Goal: Task Accomplishment & Management: Manage account settings

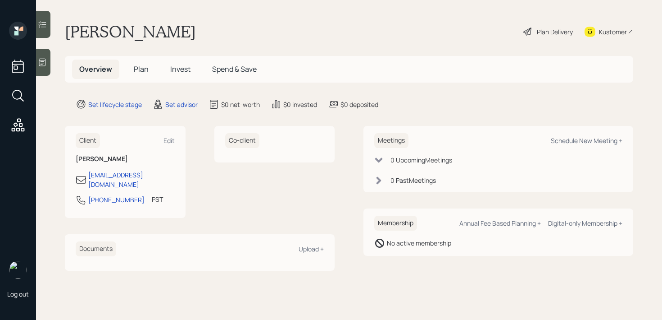
click at [41, 67] on div at bounding box center [43, 62] width 14 height 27
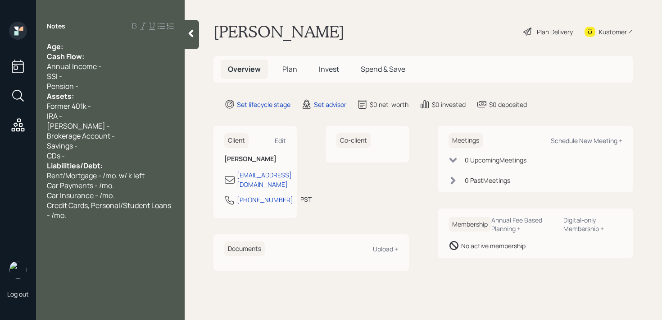
click at [121, 40] on div "Notes Age: Cash Flow: Annual Income - SSI - Pension - Assets: Former 401k - IRA…" at bounding box center [110, 165] width 149 height 287
click at [115, 46] on div "Age:" at bounding box center [110, 46] width 127 height 10
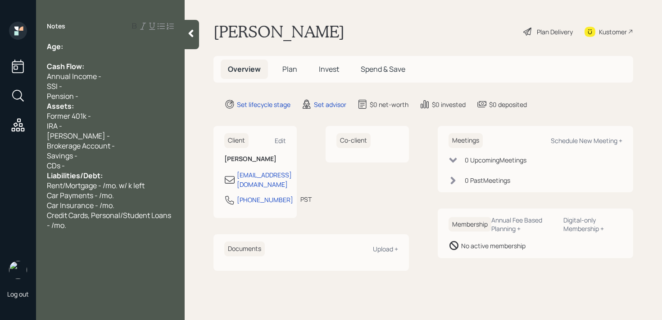
click at [100, 95] on div "Pension -" at bounding box center [110, 96] width 127 height 10
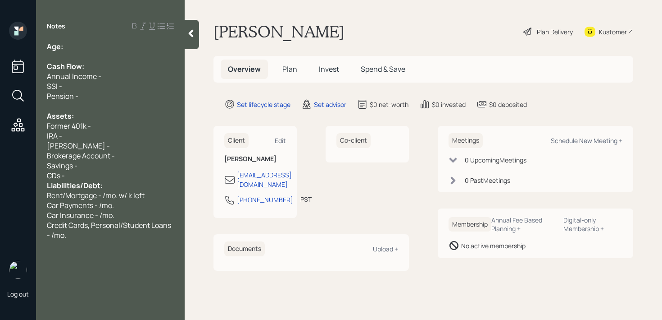
click at [95, 174] on div "CDs -" at bounding box center [110, 175] width 127 height 10
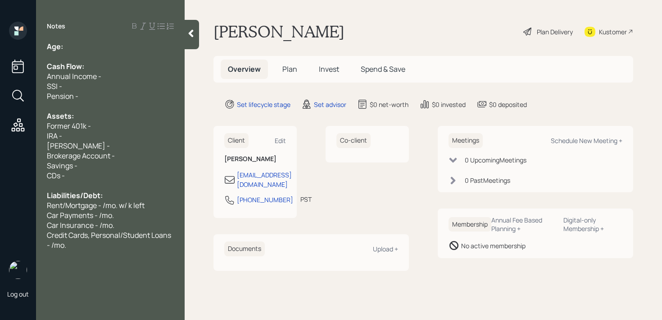
click at [105, 40] on div "Notes Age: Cash Flow: Annual Income - SSI - Pension - Assets: Former 401k - IRA…" at bounding box center [110, 165] width 149 height 287
click at [105, 50] on div "Age:" at bounding box center [110, 46] width 127 height 10
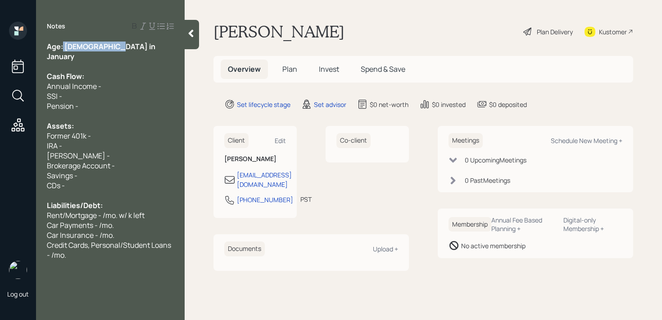
drag, startPoint x: 113, startPoint y: 46, endPoint x: 63, endPoint y: 46, distance: 50.0
click at [63, 46] on div "Age: [DEMOGRAPHIC_DATA] in January" at bounding box center [110, 51] width 127 height 20
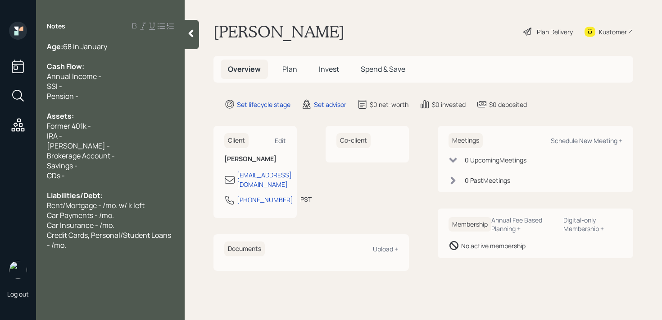
click at [78, 46] on span "68 in January" at bounding box center [85, 46] width 44 height 10
click at [74, 46] on span "68 in January" at bounding box center [85, 46] width 44 height 10
click at [88, 45] on span "67 (68)in January" at bounding box center [92, 46] width 59 height 10
click at [126, 48] on div "Age: [DEMOGRAPHIC_DATA] (68 in January" at bounding box center [110, 46] width 127 height 10
click at [88, 126] on span "Former 401k -" at bounding box center [69, 126] width 44 height 10
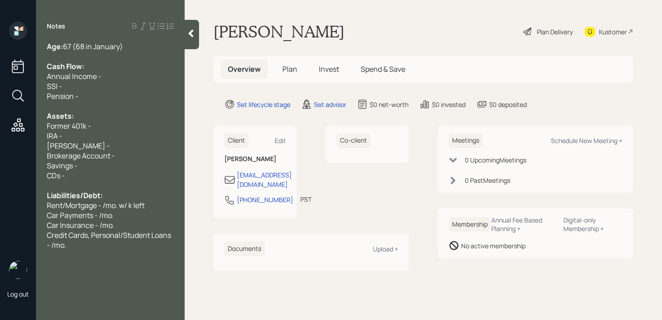
click at [91, 136] on div "IRA -" at bounding box center [110, 136] width 127 height 10
click at [91, 141] on div "[PERSON_NAME] -" at bounding box center [110, 146] width 127 height 10
click at [90, 136] on div "IRA -" at bounding box center [110, 136] width 127 height 10
click at [90, 142] on div "[PERSON_NAME] -" at bounding box center [110, 146] width 127 height 10
drag, startPoint x: 78, startPoint y: 148, endPoint x: 27, endPoint y: 148, distance: 50.9
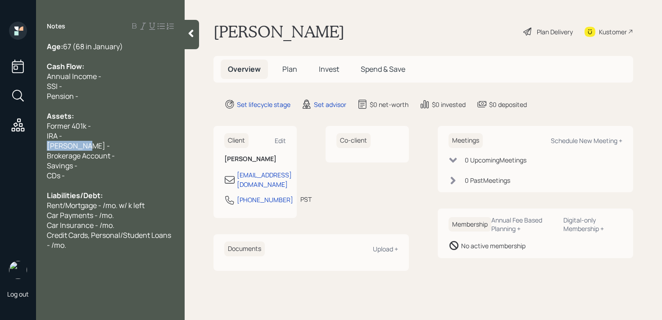
click at [27, 148] on div "Log out Notes Age: [DEMOGRAPHIC_DATA] (68 in January) Cash Flow: Annual Income …" at bounding box center [331, 160] width 662 height 320
click at [46, 147] on div "Age: [DEMOGRAPHIC_DATA] (68 in January) Cash Flow: Annual Income - SSI - Pensio…" at bounding box center [110, 145] width 149 height 208
click at [47, 134] on div "Age: [DEMOGRAPHIC_DATA] (68 in January) Cash Flow: Annual Income - SSI - Pensio…" at bounding box center [110, 145] width 149 height 208
click at [48, 137] on span "IRA -" at bounding box center [54, 136] width 15 height 10
click at [64, 128] on span "Former 401k -" at bounding box center [69, 126] width 44 height 10
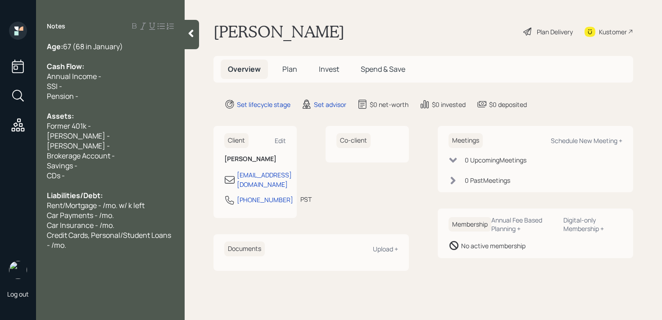
click at [71, 127] on span "Former 401k -" at bounding box center [69, 126] width 44 height 10
click at [116, 124] on div "Former 401k -" at bounding box center [110, 126] width 127 height 10
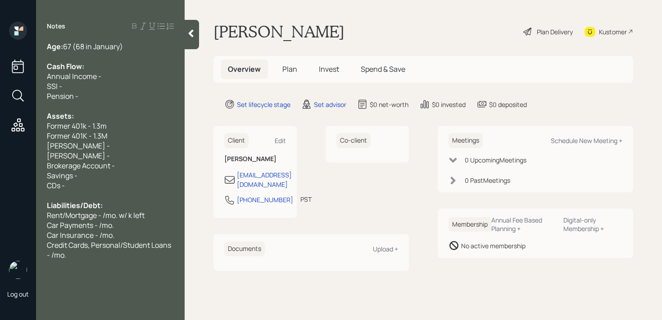
click at [51, 125] on span "Former 401k - 1.3m" at bounding box center [77, 126] width 60 height 10
click at [49, 134] on span "Former 401K - 1.3M" at bounding box center [77, 136] width 60 height 10
click at [107, 147] on div "[PERSON_NAME] -" at bounding box center [110, 146] width 127 height 10
click at [134, 135] on div "Wife's Former 401K - 1.3M" at bounding box center [110, 136] width 127 height 10
click at [134, 142] on div "[PERSON_NAME] -" at bounding box center [110, 146] width 127 height 10
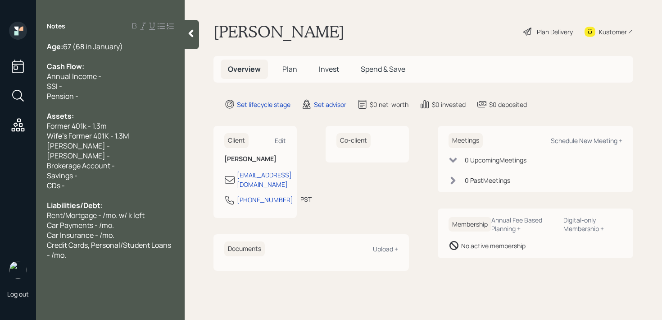
click at [142, 135] on div "Wife's Former 401K - 1.3M" at bounding box center [110, 136] width 127 height 10
click at [138, 143] on div "[PERSON_NAME] -" at bounding box center [110, 146] width 127 height 10
click at [87, 146] on span "[PERSON_NAME] - 1.6m" at bounding box center [86, 146] width 79 height 10
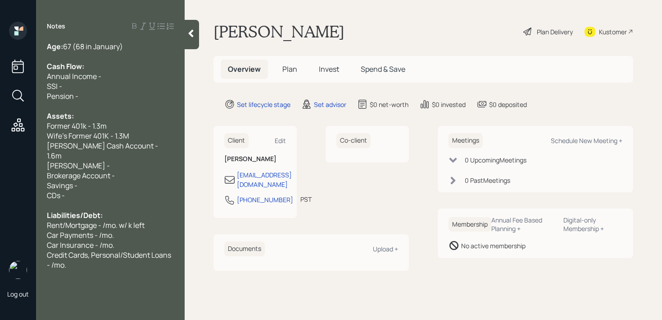
click at [163, 147] on div "[PERSON_NAME] Cash Account - 1.6m" at bounding box center [110, 151] width 127 height 20
click at [159, 142] on div "[PERSON_NAME] Cash Account - 1.6m" at bounding box center [110, 151] width 127 height 20
click at [158, 146] on div "[PERSON_NAME] Cash Account - 1.6m" at bounding box center [110, 151] width 127 height 20
click at [152, 150] on div "[PERSON_NAME] Cash Account - 1.6m" at bounding box center [110, 151] width 127 height 20
click at [154, 160] on div "[PERSON_NAME] -" at bounding box center [110, 165] width 127 height 10
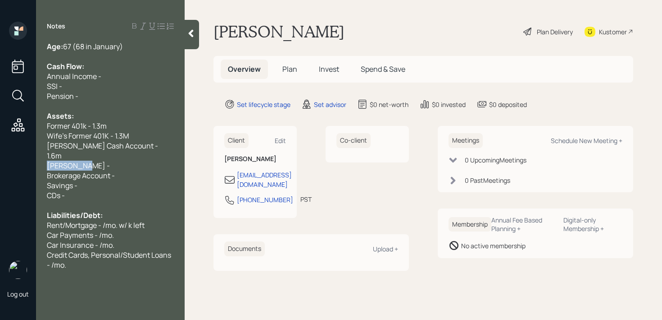
drag, startPoint x: 154, startPoint y: 152, endPoint x: 0, endPoint y: 152, distance: 153.7
click at [0, 152] on div "Log out Notes Age: [DEMOGRAPHIC_DATA] (68 in January) Cash Flow: Annual Income …" at bounding box center [331, 160] width 662 height 320
click at [77, 170] on span "Brokerage Account -" at bounding box center [81, 175] width 68 height 10
click at [82, 180] on div "Savings -" at bounding box center [110, 185] width 127 height 10
click at [111, 170] on span "Brokerage Account -" at bounding box center [81, 175] width 68 height 10
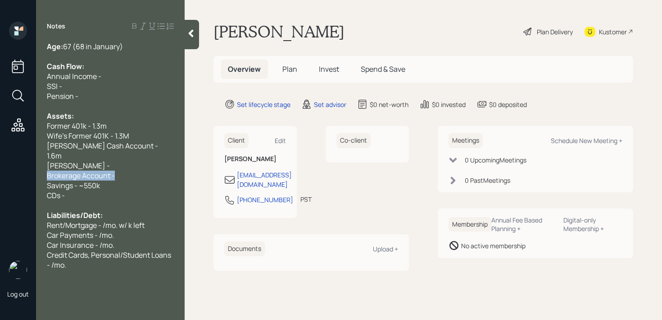
click at [0, 167] on div "Log out Notes Age: [DEMOGRAPHIC_DATA] (68 in January) Cash Flow: Annual Income …" at bounding box center [331, 160] width 662 height 320
click at [87, 160] on div "[PERSON_NAME] -" at bounding box center [110, 165] width 127 height 10
drag, startPoint x: 94, startPoint y: 156, endPoint x: 0, endPoint y: 156, distance: 94.2
click at [0, 156] on div "Log out Notes Age: [DEMOGRAPHIC_DATA] (68 in January) Cash Flow: Annual Income …" at bounding box center [331, 160] width 662 height 320
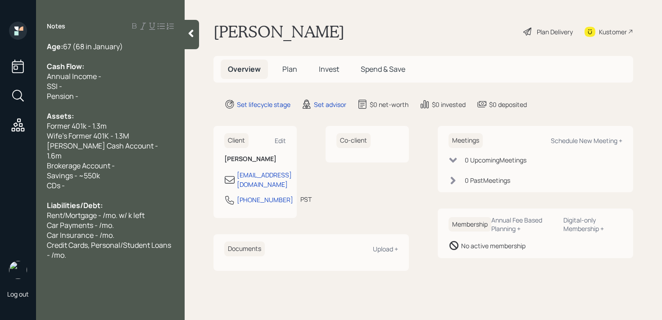
click at [135, 160] on div "Brokerage Account -" at bounding box center [110, 165] width 127 height 10
click at [158, 51] on div at bounding box center [110, 56] width 127 height 10
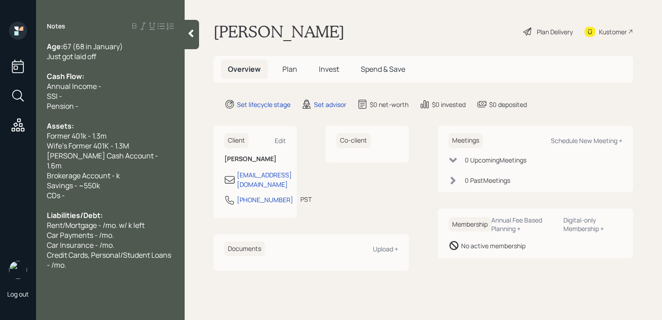
click at [113, 126] on div "Assets:" at bounding box center [110, 126] width 127 height 10
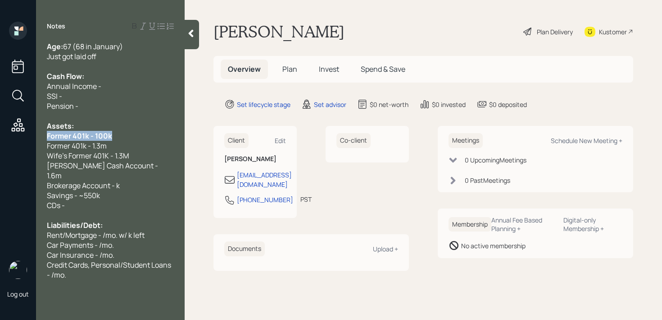
drag, startPoint x: 128, startPoint y: 137, endPoint x: 44, endPoint y: 137, distance: 83.4
click at [45, 137] on div "Age: [DEMOGRAPHIC_DATA] (68 in January) Just got laid off Cash Flow: Annual Inc…" at bounding box center [110, 160] width 149 height 238
click at [105, 128] on div "Assets:" at bounding box center [110, 126] width 127 height 10
click at [108, 133] on span "Former 401k - 100k" at bounding box center [77, 136] width 61 height 10
click at [112, 133] on div "Former 401k - 100k" at bounding box center [110, 136] width 127 height 10
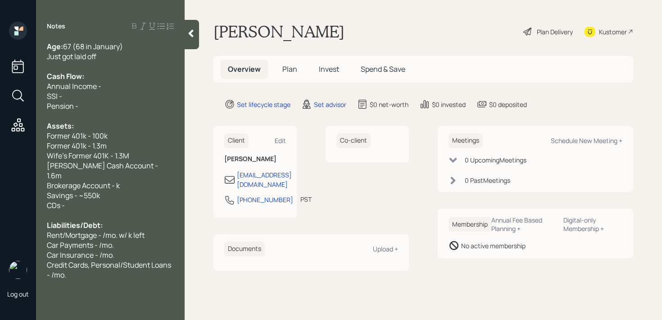
click at [128, 155] on span "Wife's Former 401K - 1.3M" at bounding box center [88, 156] width 82 height 10
click at [96, 136] on span "Former 401k - 100k" at bounding box center [77, 136] width 61 height 10
click at [87, 150] on span "Former 401k - 1.3m" at bounding box center [77, 146] width 60 height 10
click at [139, 158] on div "Wife's Former 401K - 1.3M" at bounding box center [110, 156] width 127 height 10
click at [137, 61] on div "Just got laid off" at bounding box center [110, 56] width 127 height 10
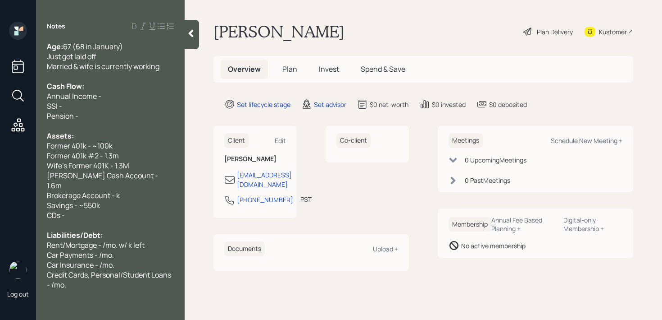
click at [91, 164] on span "Wife's Former 401K - 1.3M" at bounding box center [88, 165] width 82 height 10
click at [156, 167] on div "Wife's current 401K - 1.3M" at bounding box center [110, 165] width 127 height 10
drag, startPoint x: 135, startPoint y: 183, endPoint x: 0, endPoint y: 183, distance: 135.2
click at [0, 183] on div "Log out Notes Age: [DEMOGRAPHIC_DATA] (68 in January) Just got laid off Married…" at bounding box center [331, 160] width 662 height 320
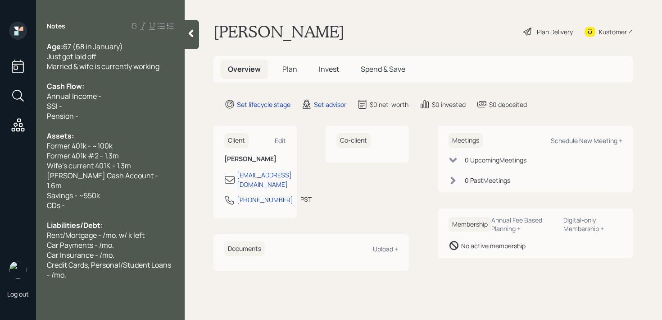
click at [64, 151] on span "Former 401k #2 - 1.3m" at bounding box center [83, 156] width 72 height 10
click at [62, 159] on span "Former 401k #2 - 1.3m" at bounding box center [83, 156] width 72 height 10
click at [106, 271] on div "Notes Age: [DEMOGRAPHIC_DATA] (68 in January) Just got laid off Married & wife …" at bounding box center [110, 165] width 149 height 287
click at [106, 267] on div "Credit Cards, Personal/Student Loans - /mo." at bounding box center [110, 270] width 127 height 20
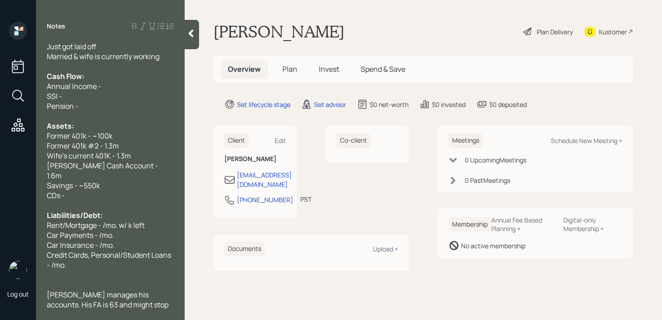
scroll to position [20, 0]
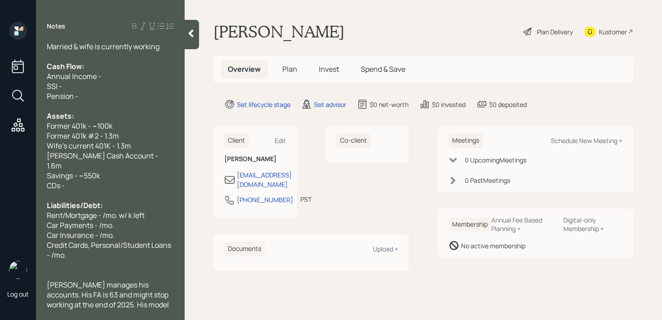
click at [155, 292] on span "[PERSON_NAME] manages his accounts. His FA is 63 and might stop working at the …" at bounding box center [108, 299] width 123 height 40
click at [156, 302] on div "[PERSON_NAME] manages his accounts. His FA is 63 and might stop working at the …" at bounding box center [110, 304] width 127 height 50
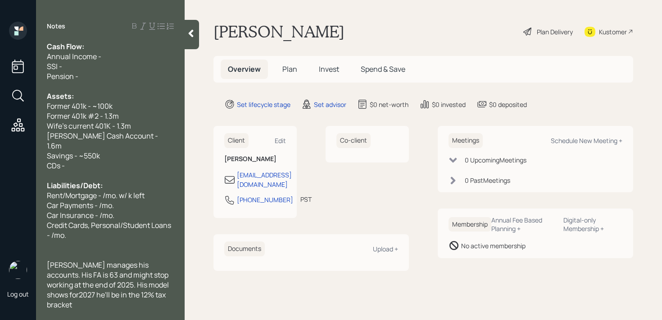
scroll to position [50, 0]
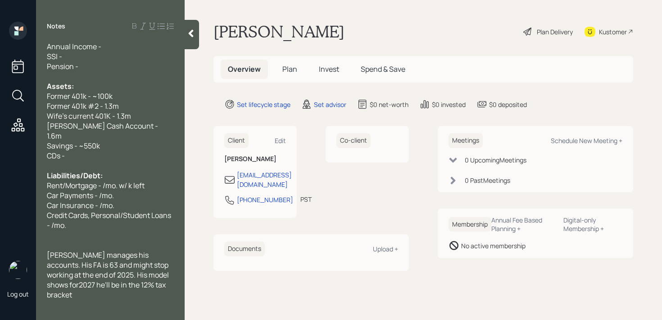
click at [151, 309] on div "thinking of [PERSON_NAME] conversions for that time^" at bounding box center [110, 319] width 127 height 20
click at [87, 309] on span "thinking of [PERSON_NAME] conversions for that time^" at bounding box center [95, 319] width 97 height 20
click at [124, 309] on div "thinking of [PERSON_NAME] conversions for that time^" at bounding box center [110, 319] width 127 height 20
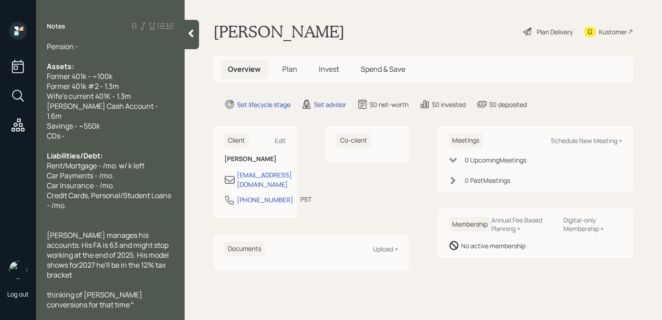
scroll to position [79, 0]
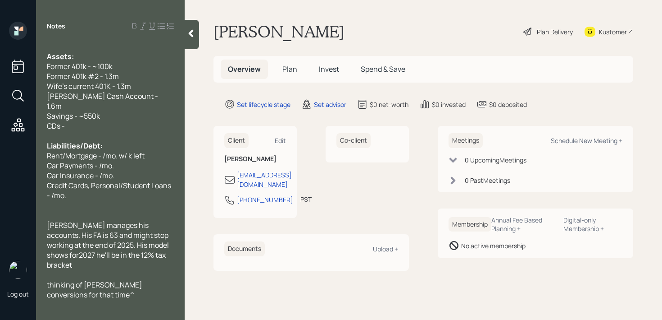
click at [133, 309] on div "they help him w/ taxing" at bounding box center [110, 314] width 127 height 10
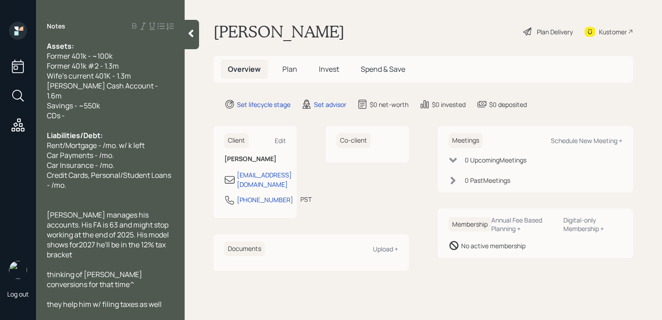
scroll to position [99, 0]
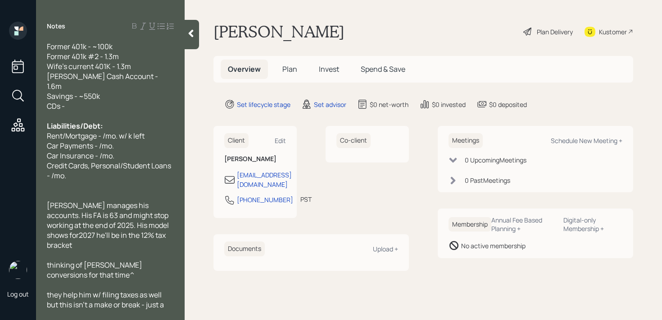
drag, startPoint x: 105, startPoint y: 293, endPoint x: 32, endPoint y: 275, distance: 76.0
click at [32, 275] on div "Log out Notes Age: [DEMOGRAPHIC_DATA] (68 in January) Just got laid off Married…" at bounding box center [331, 160] width 662 height 320
copy span "they help him w/ filing taxes as well but this isn't a make or break - just a n…"
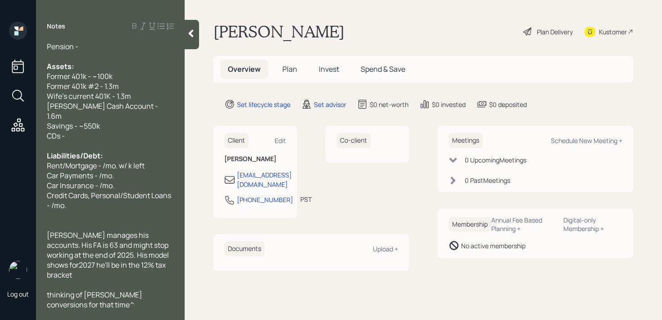
click at [123, 319] on div "AGI expected -" at bounding box center [110, 324] width 127 height 10
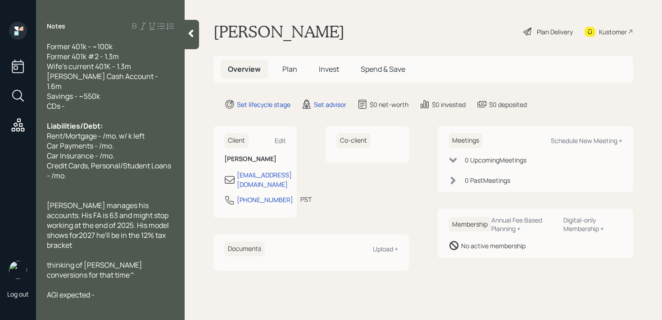
scroll to position [119, 0]
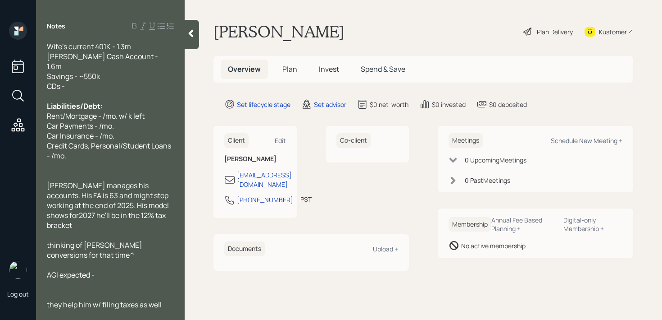
click at [119, 279] on div at bounding box center [110, 284] width 127 height 10
click at [112, 299] on span "they help him w/ filing taxes as well but this isn't a make or break - just a n…" at bounding box center [106, 314] width 119 height 30
click at [121, 269] on div "AGI expected -" at bounding box center [110, 274] width 127 height 10
click at [128, 240] on div "thinking of [PERSON_NAME] conversions for that time^" at bounding box center [110, 250] width 127 height 20
click at [110, 301] on div "they help him w/ filing taxes as well but this isn't a make or break - just a n…" at bounding box center [110, 314] width 127 height 30
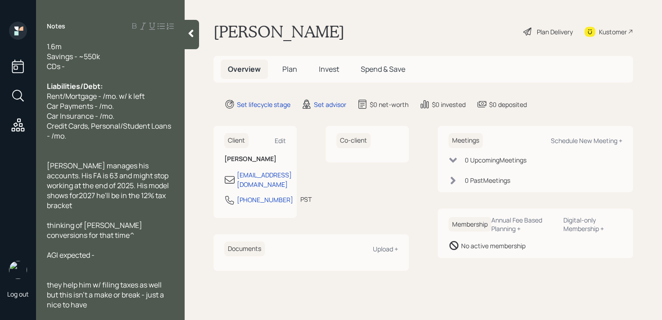
scroll to position [149, 0]
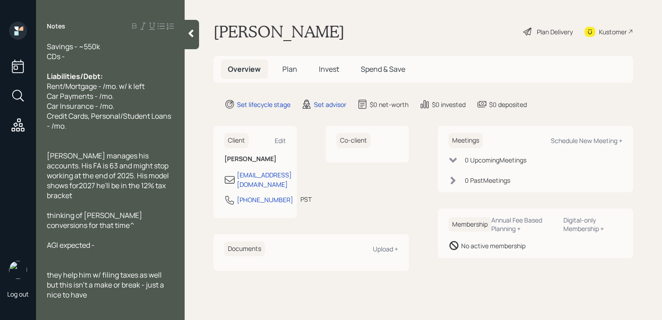
click at [79, 309] on span "wants tor educe [PERSON_NAME] int he future if the possible" at bounding box center [109, 319] width 125 height 20
click at [92, 309] on div "wants to reduce [PERSON_NAME] int he future if the possible" at bounding box center [110, 319] width 127 height 20
click at [51, 309] on span "wants to reduce [PERSON_NAME] int he future if the possible" at bounding box center [109, 319] width 125 height 20
click at [119, 271] on div "they help him w/ filing taxes as well but this isn't a make or break - just a n…" at bounding box center [110, 284] width 127 height 30
click at [108, 309] on div "Wants to reduce [PERSON_NAME] int he future if the possible" at bounding box center [110, 319] width 127 height 20
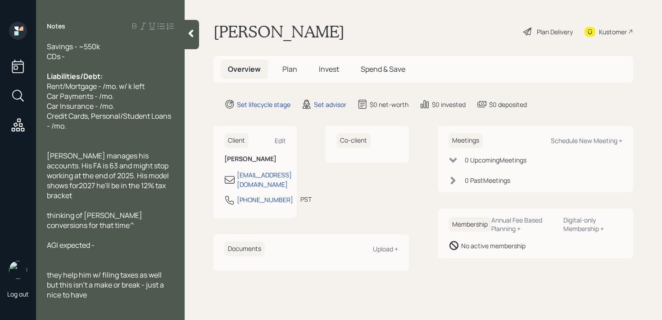
click at [50, 269] on span "they help him w/ filing taxes as well but this isn't a make or break - just a n…" at bounding box center [106, 284] width 119 height 30
click at [105, 250] on div at bounding box center [110, 255] width 127 height 10
click at [109, 240] on div "AGI expected -" at bounding box center [110, 245] width 127 height 10
drag, startPoint x: 109, startPoint y: 223, endPoint x: 0, endPoint y: 223, distance: 109.1
click at [0, 223] on div "Log out Notes Age: [DEMOGRAPHIC_DATA] (68 in January) Just got laid off Married…" at bounding box center [331, 160] width 662 height 320
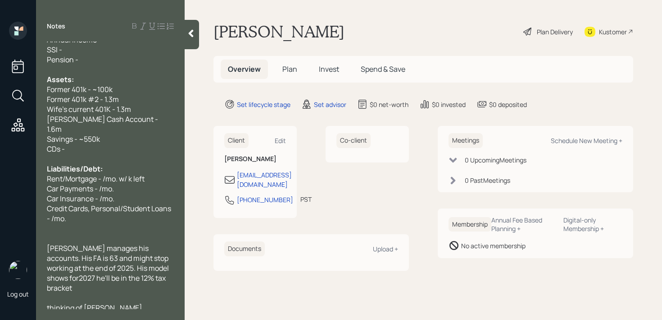
scroll to position [48, 0]
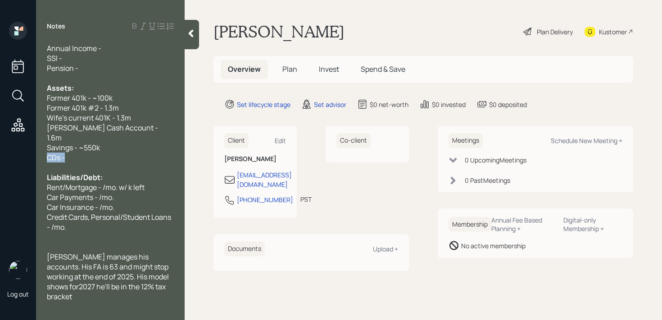
drag, startPoint x: 95, startPoint y: 146, endPoint x: 0, endPoint y: 146, distance: 94.6
click at [0, 146] on div "Log out Notes Age: [DEMOGRAPHIC_DATA] (68 in January) Just got laid off Married…" at bounding box center [331, 160] width 662 height 320
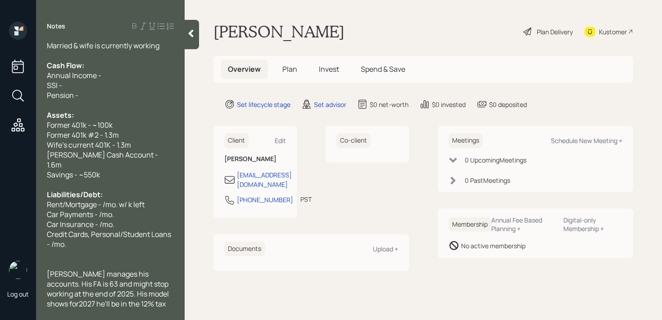
scroll to position [0, 0]
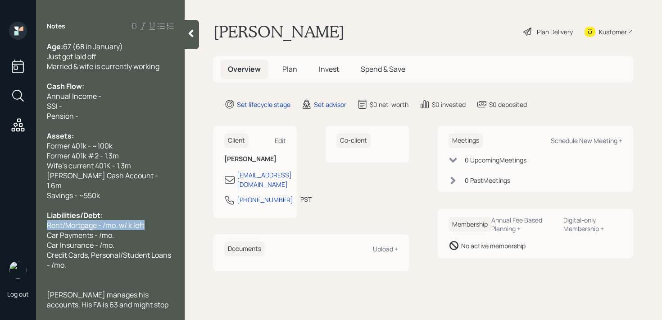
drag, startPoint x: 146, startPoint y: 214, endPoint x: 0, endPoint y: 214, distance: 146.0
click at [0, 214] on div "Log out Notes Age: [DEMOGRAPHIC_DATA] (68 in January) Just got laid off Married…" at bounding box center [331, 160] width 662 height 320
drag, startPoint x: 104, startPoint y: 215, endPoint x: 1, endPoint y: 215, distance: 103.2
click at [3, 215] on div "Log out Notes Age: [DEMOGRAPHIC_DATA] (68 in January) Just got laid off Married…" at bounding box center [331, 160] width 662 height 320
click at [76, 220] on span "Property Taxes" at bounding box center [71, 225] width 49 height 10
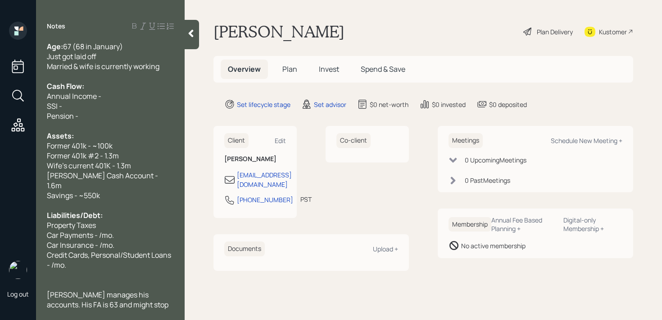
click at [105, 220] on div "Property Taxes" at bounding box center [110, 225] width 127 height 10
click at [121, 220] on div "Property Taxes - k" at bounding box center [110, 225] width 127 height 10
click at [105, 220] on span "Property Taxes - k" at bounding box center [76, 225] width 59 height 10
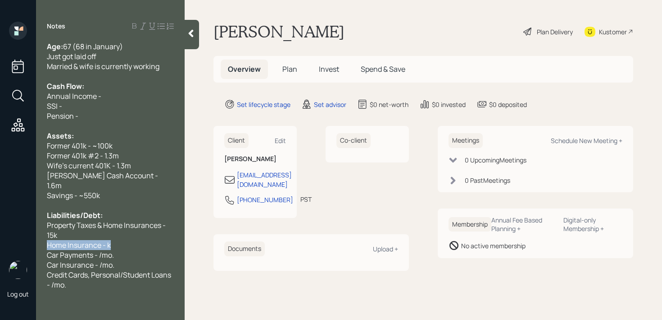
drag, startPoint x: 129, startPoint y: 235, endPoint x: 10, endPoint y: 235, distance: 119.0
click at [10, 235] on div "Log out Notes Age: [DEMOGRAPHIC_DATA] (68 in January) Just got laid off Married…" at bounding box center [331, 160] width 662 height 320
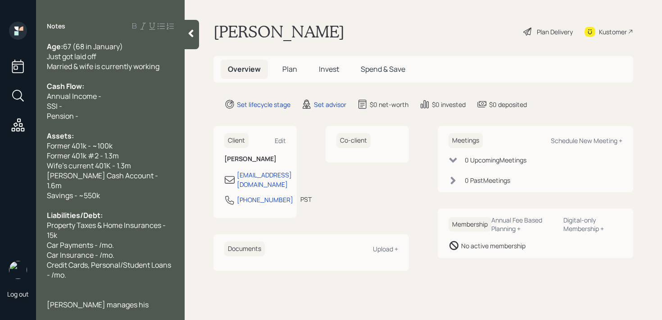
click at [121, 240] on div "Car Payments - /mo." at bounding box center [110, 245] width 127 height 10
click at [100, 240] on span "Car Payments - /mo." at bounding box center [80, 245] width 67 height 10
drag, startPoint x: 128, startPoint y: 237, endPoint x: 26, endPoint y: 237, distance: 101.8
click at [26, 237] on div "Log out Notes Age: [DEMOGRAPHIC_DATA] (68 in January) Just got laid off Married…" at bounding box center [331, 160] width 662 height 320
click at [126, 200] on div at bounding box center [110, 205] width 127 height 10
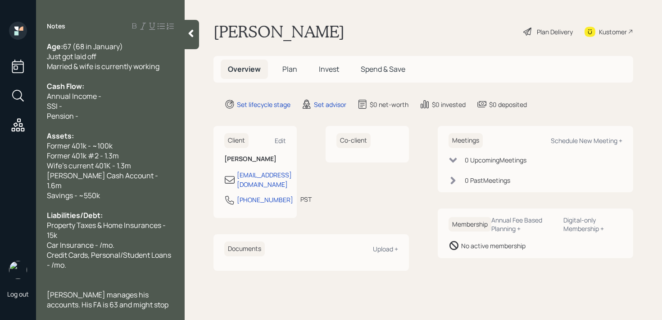
click at [100, 240] on span "Car Insurance - /mo." at bounding box center [81, 245] width 68 height 10
drag, startPoint x: 67, startPoint y: 254, endPoint x: 44, endPoint y: 244, distance: 25.4
click at [44, 244] on div "Age: [DEMOGRAPHIC_DATA] (68 in January) Just got laid off Married & wife is cur…" at bounding box center [110, 174] width 149 height 267
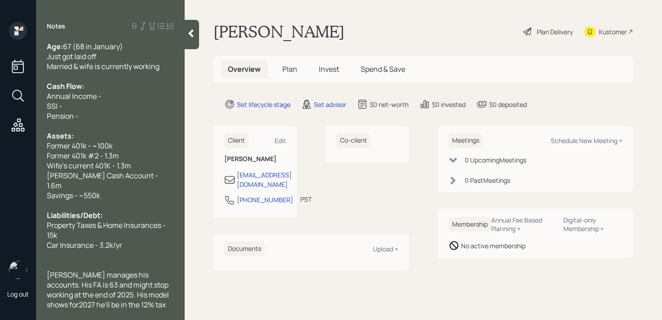
click at [129, 118] on div "Pension -" at bounding box center [110, 116] width 127 height 10
click at [129, 108] on div "SSI -" at bounding box center [110, 106] width 127 height 10
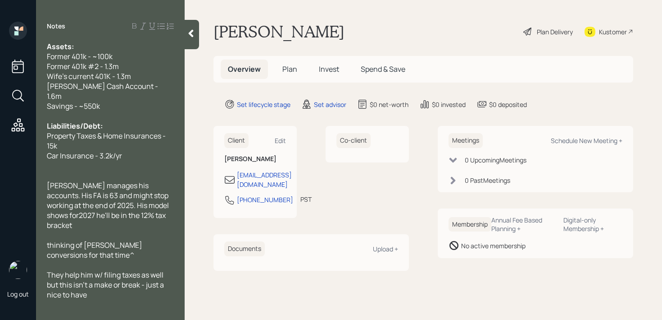
click at [123, 309] on div "Wants to reduce [PERSON_NAME] int he future if the possible" at bounding box center [110, 319] width 127 height 20
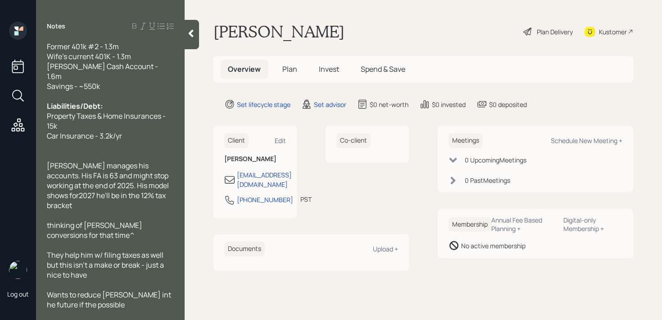
scroll to position [0, 0]
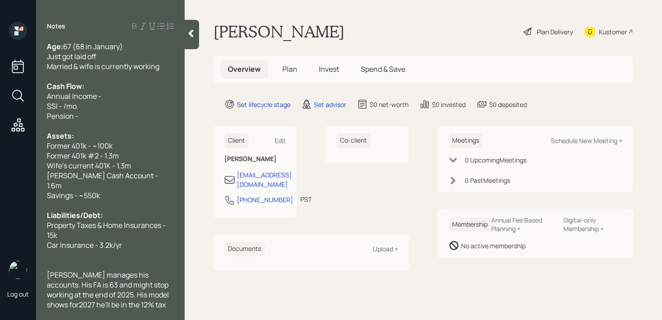
click at [101, 118] on div "Pension -" at bounding box center [110, 116] width 127 height 10
drag, startPoint x: 109, startPoint y: 100, endPoint x: 4, endPoint y: 100, distance: 105.0
click at [5, 100] on div "Log out Notes Age: [DEMOGRAPHIC_DATA] (68 in January) Just got laid off Married…" at bounding box center [331, 160] width 662 height 320
click at [68, 104] on span "SSI - /mo." at bounding box center [63, 106] width 32 height 10
drag, startPoint x: 91, startPoint y: 106, endPoint x: 0, endPoint y: 106, distance: 90.6
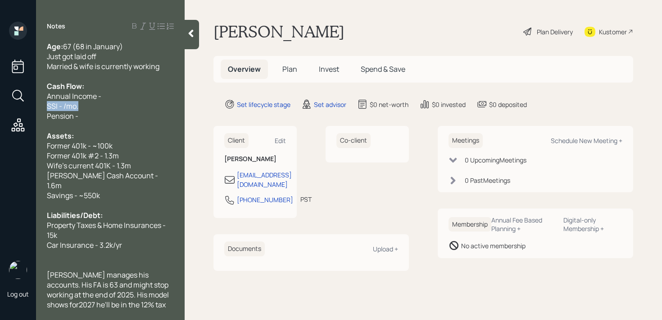
click at [0, 106] on div "Log out Notes Age: [DEMOGRAPHIC_DATA] (68 in January) Just got laid off Married…" at bounding box center [331, 160] width 662 height 320
click at [136, 101] on div "SSI - /mo." at bounding box center [110, 106] width 127 height 10
drag, startPoint x: 100, startPoint y: 101, endPoint x: 35, endPoint y: 101, distance: 64.4
click at [35, 101] on div "Log out Notes Age: [DEMOGRAPHIC_DATA] (68 in January) Just got laid off Married…" at bounding box center [331, 160] width 662 height 320
click at [72, 105] on span "SSI - /mo." at bounding box center [63, 106] width 32 height 10
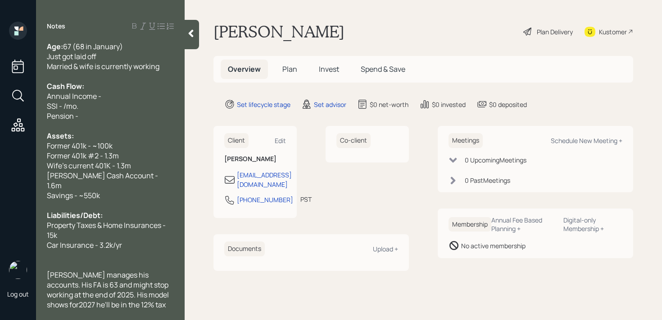
click at [66, 105] on span "SSI - /mo." at bounding box center [63, 106] width 32 height 10
click at [106, 107] on span "SSI - taking in Jan ~4k/mo." at bounding box center [90, 106] width 87 height 10
click at [113, 86] on div "Cash Flow:" at bounding box center [110, 86] width 127 height 10
click at [115, 105] on span "SSI - taking in [DATE] ~4k/mo." at bounding box center [96, 106] width 99 height 10
drag, startPoint x: 100, startPoint y: 119, endPoint x: 0, endPoint y: 119, distance: 100.5
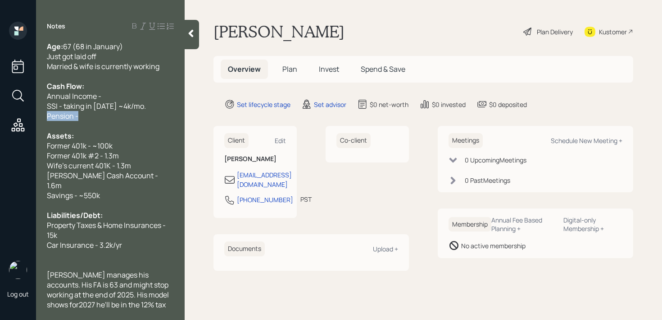
click at [0, 119] on div "Log out Notes Age: [DEMOGRAPHIC_DATA] (68 in January) Just got laid off Married…" at bounding box center [331, 160] width 662 height 320
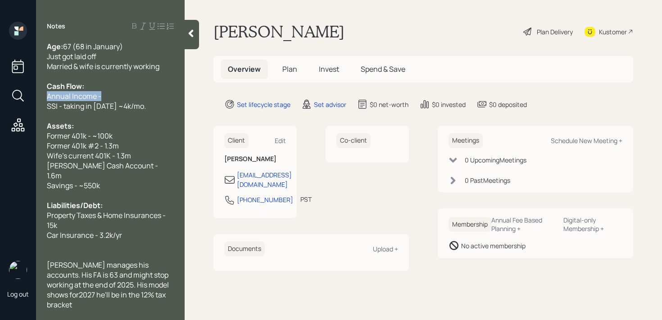
drag, startPoint x: 110, startPoint y: 94, endPoint x: 0, endPoint y: 94, distance: 110.0
click at [0, 94] on div "Log out Notes Age: [DEMOGRAPHIC_DATA] (68 in January) Just got laid off Married…" at bounding box center [331, 160] width 662 height 320
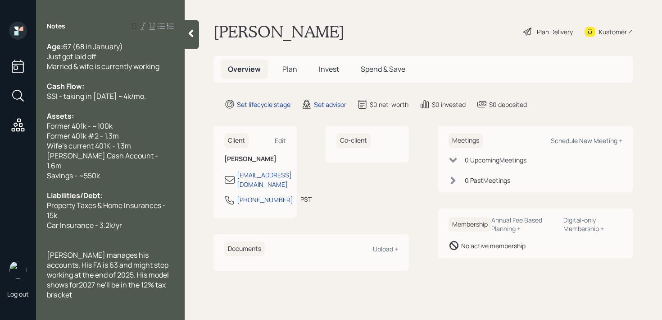
click at [146, 99] on span "SSI - taking in [DATE] ~4k/mo." at bounding box center [96, 96] width 99 height 10
click at [156, 99] on div "SSI - taking in [DATE] ~4k/mo." at bounding box center [110, 96] width 127 height 10
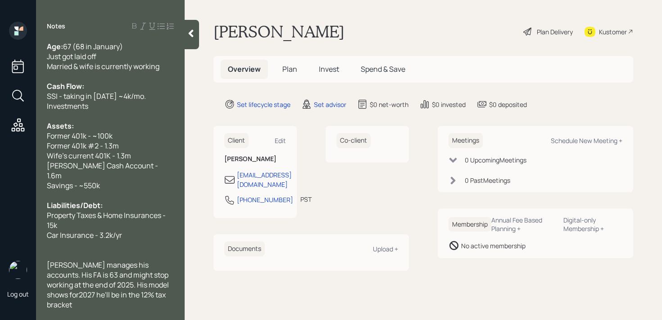
click at [131, 180] on div "Savings - ~550k" at bounding box center [110, 185] width 127 height 10
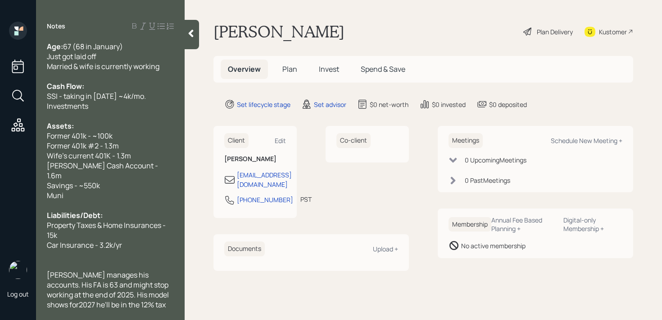
click at [140, 107] on div "Investments" at bounding box center [110, 106] width 127 height 10
drag, startPoint x: 91, startPoint y: 103, endPoint x: 30, endPoint y: 103, distance: 61.7
click at [30, 103] on div "Log out Notes Age: [DEMOGRAPHIC_DATA] (68 in January) Just got laid off Married…" at bounding box center [331, 160] width 662 height 320
click at [144, 105] on div "Dividends- 25-27k/yr" at bounding box center [110, 106] width 127 height 10
drag, startPoint x: 91, startPoint y: 105, endPoint x: 141, endPoint y: 71, distance: 60.0
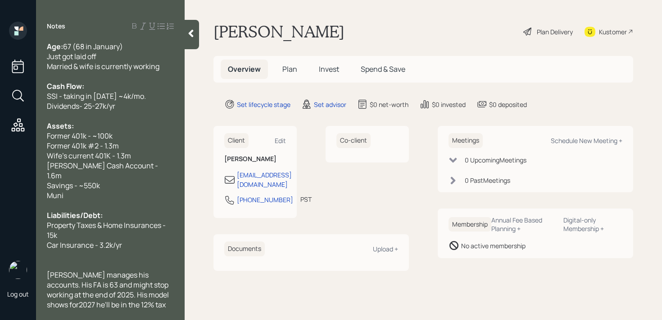
click at [91, 105] on span "Dividends- 25-27k/yr" at bounding box center [81, 106] width 68 height 10
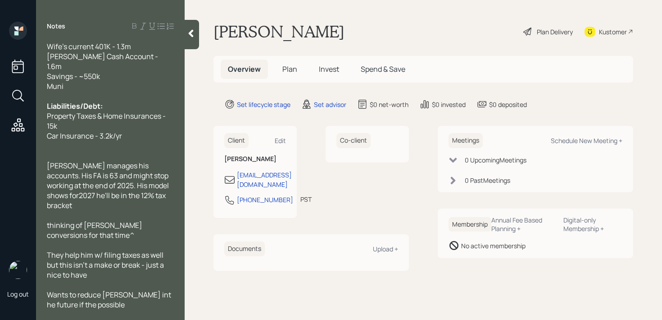
click at [192, 40] on div at bounding box center [192, 34] width 14 height 29
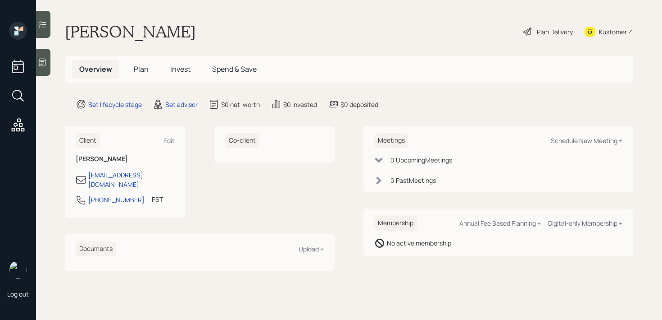
click at [50, 68] on div at bounding box center [43, 62] width 14 height 27
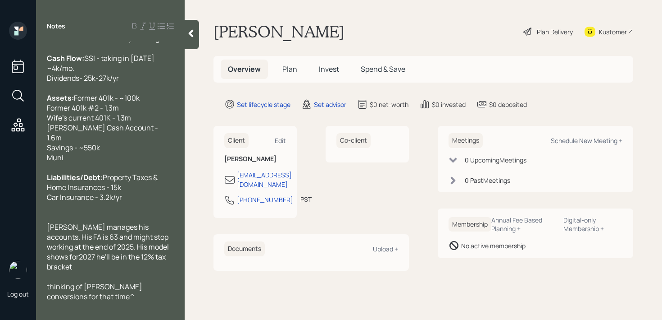
scroll to position [0, 0]
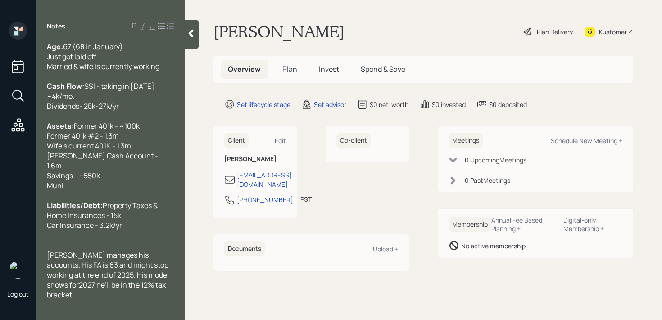
click at [93, 67] on span "67 (68 in January) Just got laid off Married & wife is currently working" at bounding box center [103, 56] width 113 height 30
click at [97, 67] on span "67 (68 in January) Just got laid off Married & wife is currently working" at bounding box center [103, 56] width 113 height 30
click at [169, 64] on span "67 (68 in January) Just got laid off Married & wife is 63 currently working" at bounding box center [108, 56] width 123 height 30
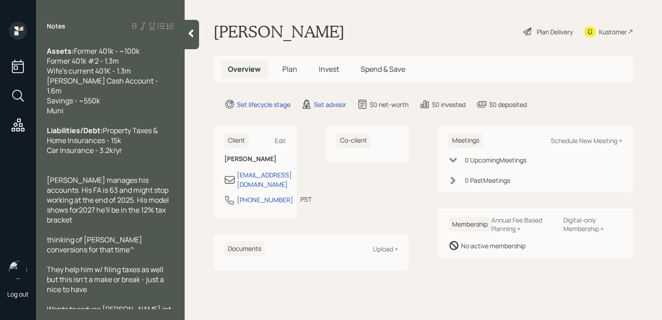
scroll to position [109, 0]
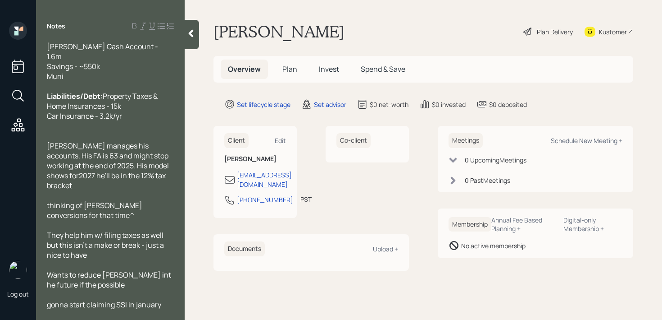
click at [198, 28] on div at bounding box center [192, 34] width 14 height 29
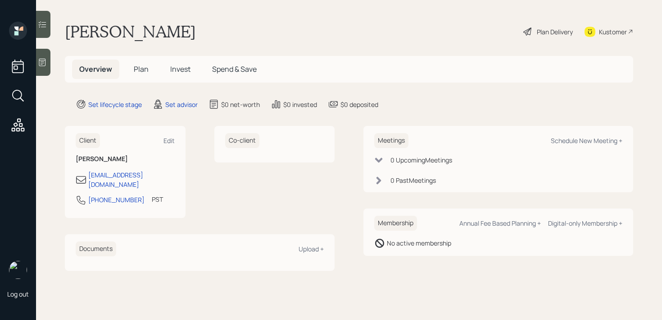
click at [46, 66] on icon at bounding box center [42, 62] width 9 height 9
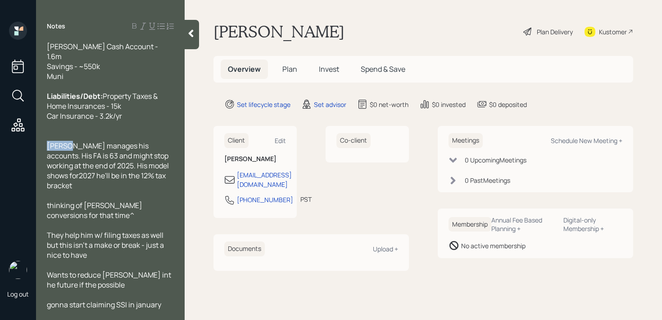
drag, startPoint x: 72, startPoint y: 153, endPoint x: 12, endPoint y: 153, distance: 59.9
click at [12, 153] on div "Log out Notes Age: [DEMOGRAPHIC_DATA] (68 in January) Just got laid off Married…" at bounding box center [331, 160] width 662 height 320
click at [52, 159] on span "[PERSON_NAME] manages his accounts. His FA is 63 and might stop working at the …" at bounding box center [108, 166] width 123 height 50
click at [64, 153] on span "[PERSON_NAME] manages his accounts. His FA is 63 and might stop working at the …" at bounding box center [108, 166] width 123 height 50
drag, startPoint x: 78, startPoint y: 153, endPoint x: 52, endPoint y: 153, distance: 25.7
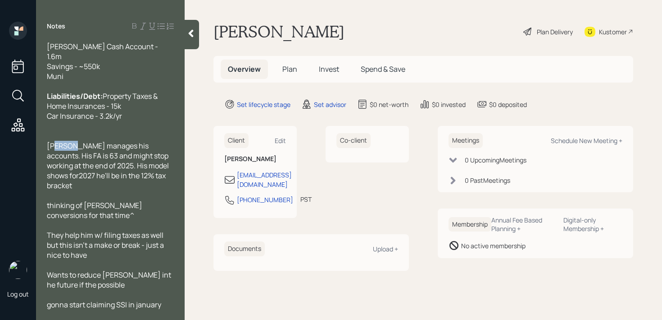
click at [53, 153] on span "[PERSON_NAME] manages his accounts. His FA is 63 and might stop working at the …" at bounding box center [108, 166] width 123 height 50
click at [58, 153] on span "[PERSON_NAME] manages his accounts. His FA is 63 and might stop working at the …" at bounding box center [108, 166] width 123 height 50
drag, startPoint x: 73, startPoint y: 153, endPoint x: 0, endPoint y: 153, distance: 73.5
click at [0, 153] on div "Log out Notes Age: [DEMOGRAPHIC_DATA] (68 in January) Just got laid off Married…" at bounding box center [331, 160] width 662 height 320
drag, startPoint x: 149, startPoint y: 154, endPoint x: 75, endPoint y: 154, distance: 73.5
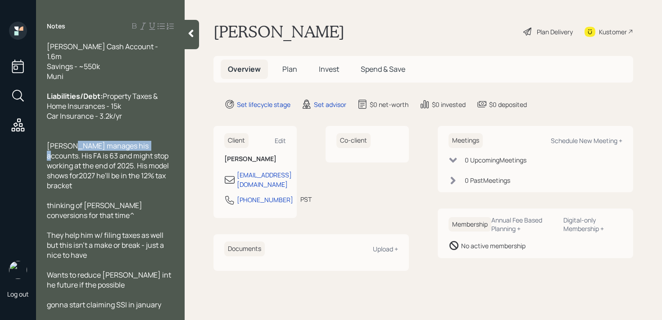
click at [75, 154] on span "[PERSON_NAME] manages his accounts. His FA is 63 and might stop working at the …" at bounding box center [108, 166] width 123 height 50
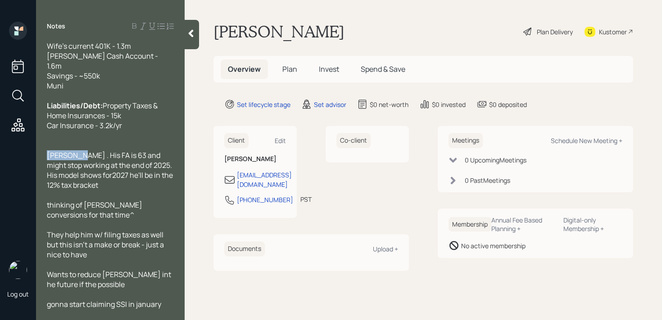
drag, startPoint x: 78, startPoint y: 155, endPoint x: 21, endPoint y: 155, distance: 57.2
click at [21, 155] on div "Log out Notes Age: [DEMOGRAPHIC_DATA] (68 in January) Just got laid off Married…" at bounding box center [331, 160] width 662 height 320
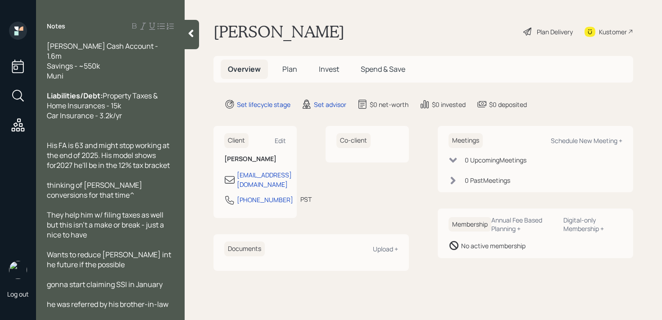
scroll to position [129, 0]
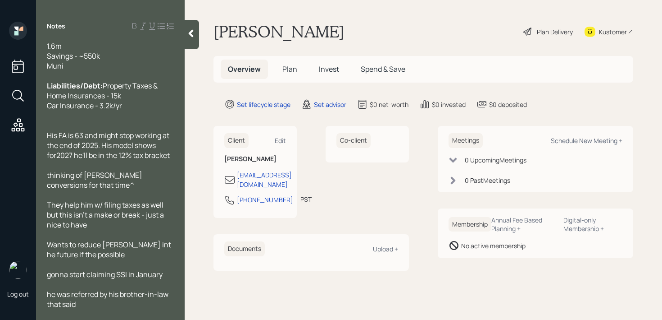
click at [194, 33] on icon at bounding box center [191, 33] width 9 height 9
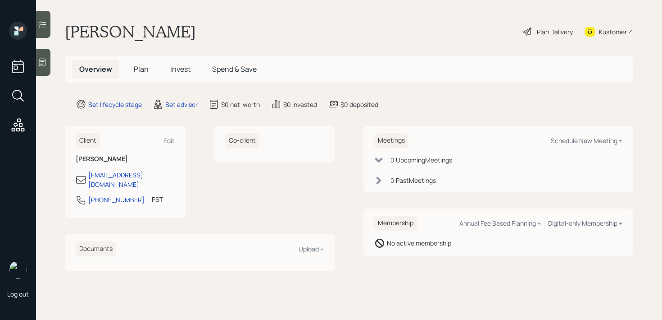
click at [48, 70] on div at bounding box center [43, 62] width 14 height 27
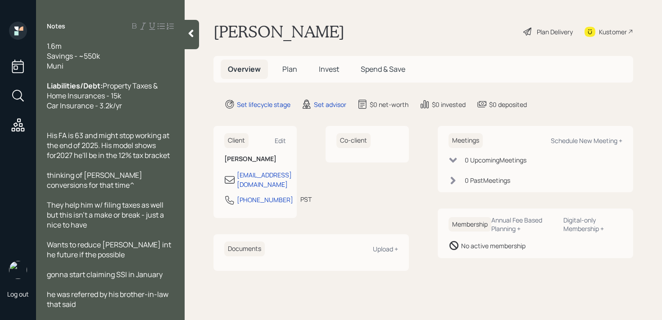
click at [122, 308] on div "he was referred by his brother-in-law that said" at bounding box center [110, 299] width 127 height 20
click at [126, 298] on span "he was referred by his brother-in-law that said" at bounding box center [108, 299] width 123 height 20
click at [135, 295] on span "he was referred by his brother-in-law that said" at bounding box center [108, 299] width 123 height 20
click at [135, 299] on div "he was referred by his brother-in-law that said" at bounding box center [110, 299] width 127 height 20
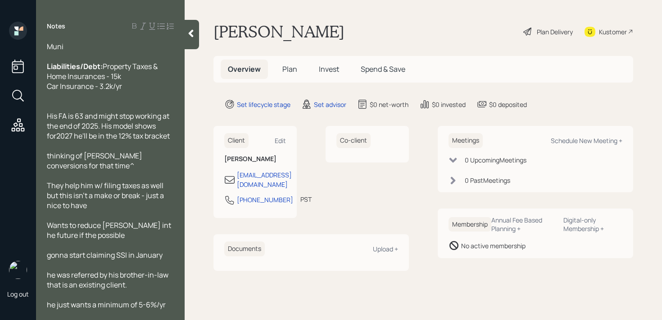
scroll to position [149, 0]
click at [169, 302] on div "he just wants a minimum of 5-6%/yr" at bounding box center [110, 304] width 127 height 10
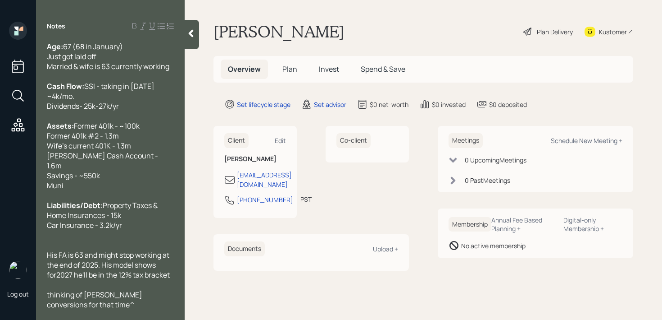
scroll to position [0, 0]
click at [197, 46] on div at bounding box center [192, 34] width 14 height 29
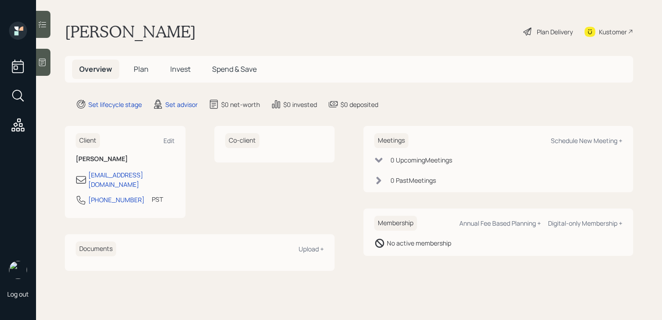
click at [45, 64] on icon at bounding box center [42, 62] width 9 height 9
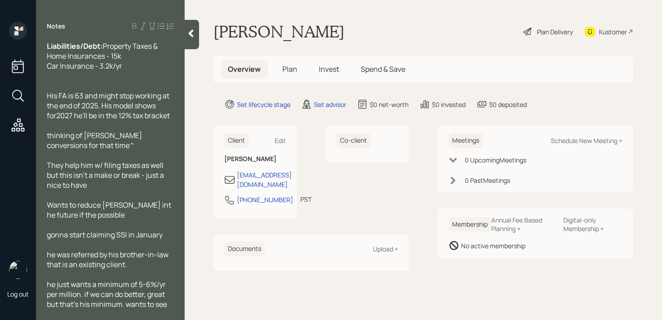
scroll to position [178, 0]
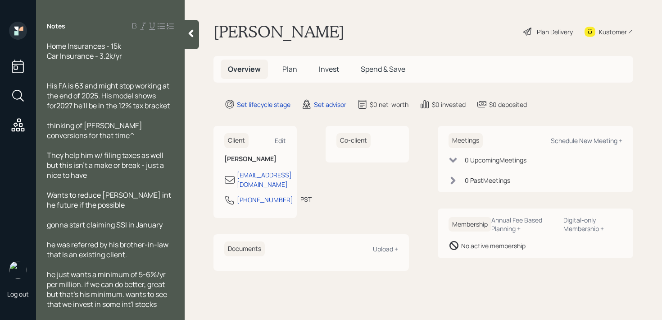
click at [134, 304] on span "he just wants a minimum of 5-6%/yr per million. if we can do better, great but …" at bounding box center [108, 289] width 122 height 40
click at [162, 308] on div "he just wants a minimum of 5-6%/yr per million. if we can do better, great but …" at bounding box center [110, 289] width 127 height 40
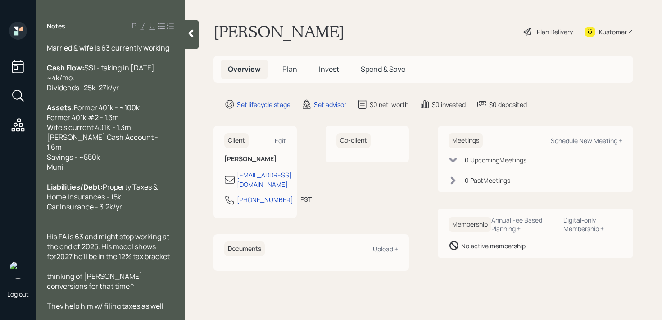
scroll to position [13, 0]
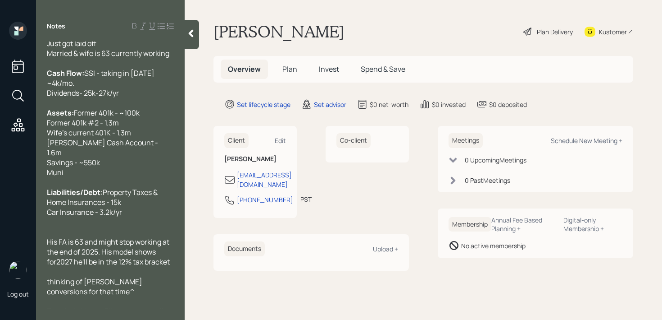
click at [134, 179] on div at bounding box center [110, 182] width 127 height 10
drag, startPoint x: 136, startPoint y: 175, endPoint x: 15, endPoint y: 175, distance: 120.3
click at [15, 175] on div "Log out Notes Age: [DEMOGRAPHIC_DATA] (68 in January) Just got laid off Married…" at bounding box center [331, 160] width 662 height 320
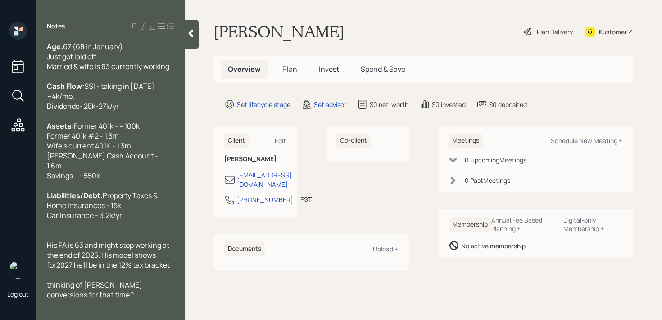
scroll to position [30, 0]
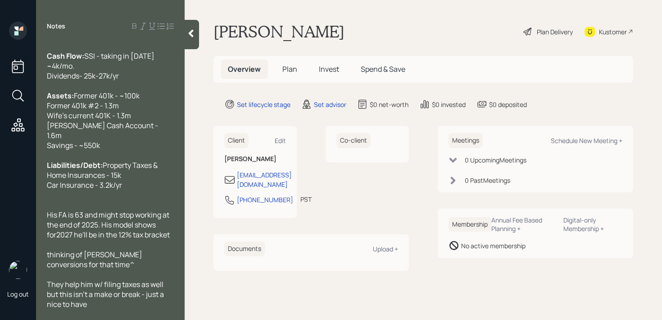
click at [117, 210] on div at bounding box center [110, 205] width 127 height 10
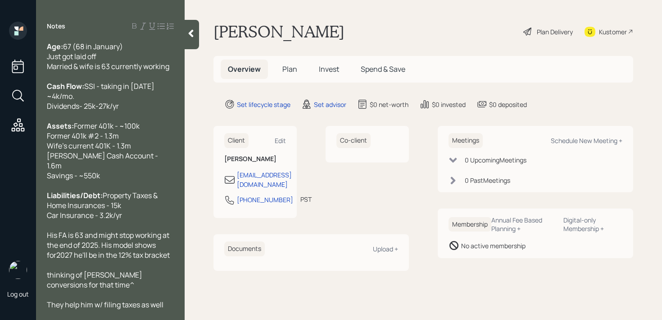
scroll to position [169, 0]
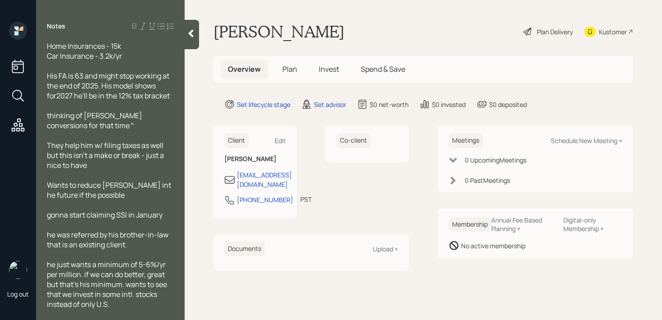
click at [195, 37] on icon at bounding box center [191, 33] width 9 height 9
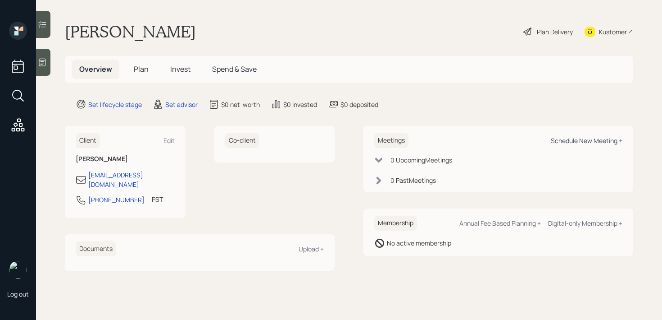
click at [611, 141] on div "Schedule New Meeting +" at bounding box center [587, 140] width 72 height 9
select select "round-[PERSON_NAME]"
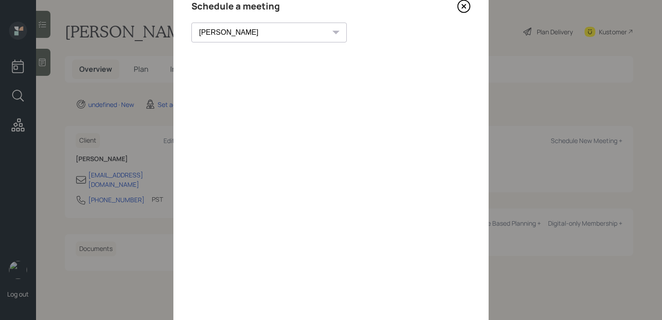
scroll to position [40, 0]
click at [465, 9] on icon at bounding box center [464, 8] width 4 height 4
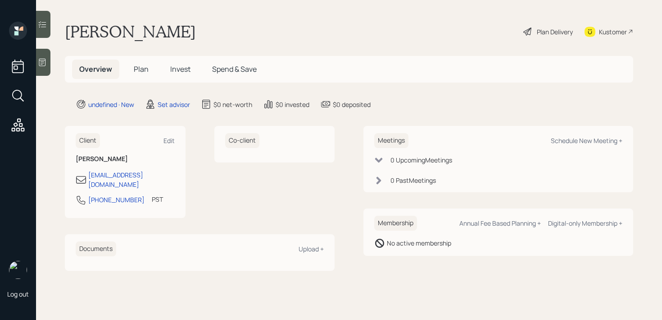
click at [608, 33] on div "Kustomer" at bounding box center [613, 31] width 28 height 9
click at [47, 64] on icon at bounding box center [42, 62] width 9 height 9
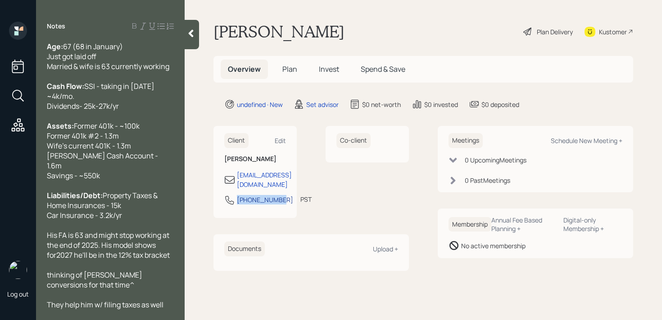
drag, startPoint x: 256, startPoint y: 208, endPoint x: 237, endPoint y: 200, distance: 19.8
click at [237, 200] on div "[PHONE_NUMBER]" at bounding box center [265, 199] width 56 height 9
select select "America/Los_Angeles"
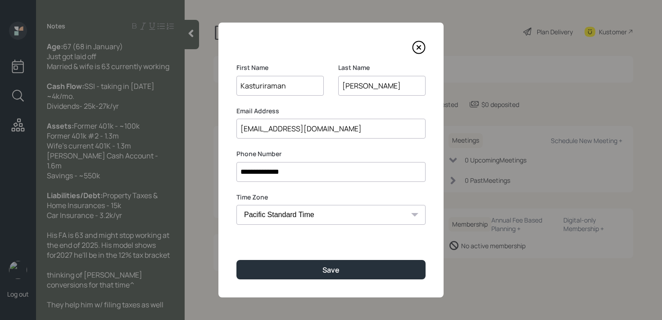
click at [419, 51] on icon at bounding box center [419, 48] width 14 height 14
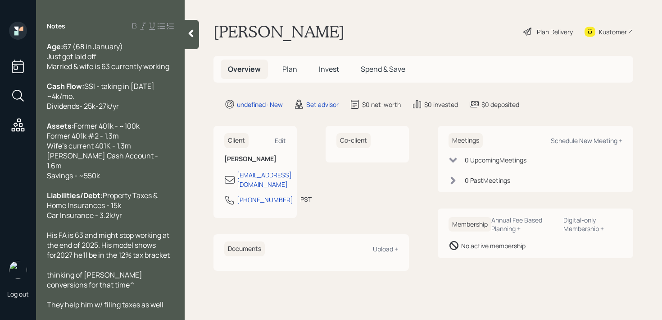
click at [93, 299] on div at bounding box center [110, 294] width 127 height 10
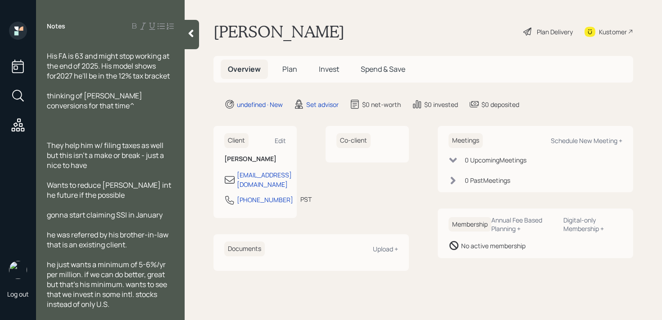
scroll to position [188, 0]
click at [125, 304] on div "he just wants a minimum of 5-6%/yr per million. if we can do better, great but …" at bounding box center [110, 284] width 127 height 50
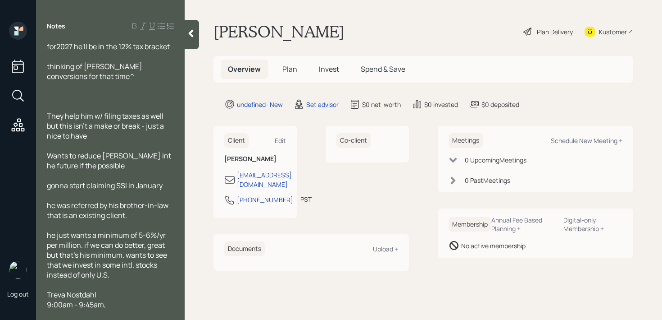
scroll to position [228, 0]
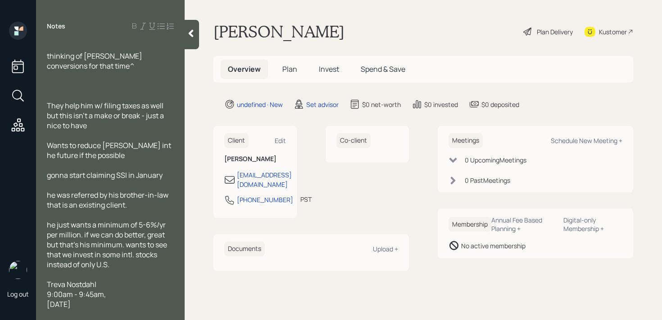
drag, startPoint x: 147, startPoint y: 305, endPoint x: 41, endPoint y: 288, distance: 107.8
click at [41, 288] on div "Age: [DEMOGRAPHIC_DATA] (68 in January) Just got laid off Married & wife is 63 …" at bounding box center [110, 174] width 149 height 267
copy div "[PERSON_NAME] 9:00am - 9:45am[DATE]"
drag, startPoint x: 313, startPoint y: 186, endPoint x: 237, endPoint y: 186, distance: 76.2
click at [237, 186] on div "Client Edit Kasturiraman Gopalaswamy [EMAIL_ADDRESS][DOMAIN_NAME] [PHONE_NUMBER…" at bounding box center [312, 172] width 196 height 92
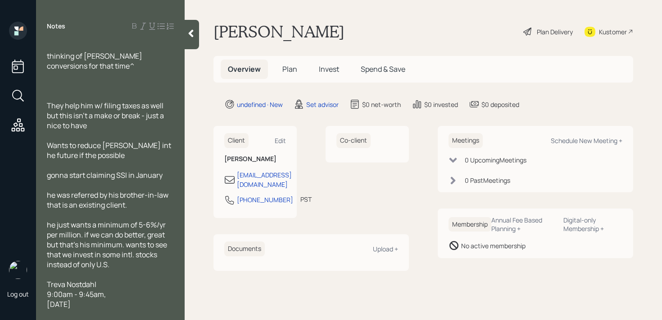
click at [389, 192] on div "Co-client" at bounding box center [367, 172] width 83 height 92
drag, startPoint x: 354, startPoint y: 181, endPoint x: 272, endPoint y: 181, distance: 82.0
click at [272, 181] on div "Client Edit Kasturiraman Gopalaswamy [EMAIL_ADDRESS][DOMAIN_NAME] [PHONE_NUMBER…" at bounding box center [312, 172] width 196 height 92
click at [209, 193] on main "Kasturiraman Gopalaswamy Plan Delivery Kustomer Overview Plan Invest Spend & Sa…" at bounding box center [424, 160] width 478 height 320
drag, startPoint x: 237, startPoint y: 183, endPoint x: 305, endPoint y: 186, distance: 68.6
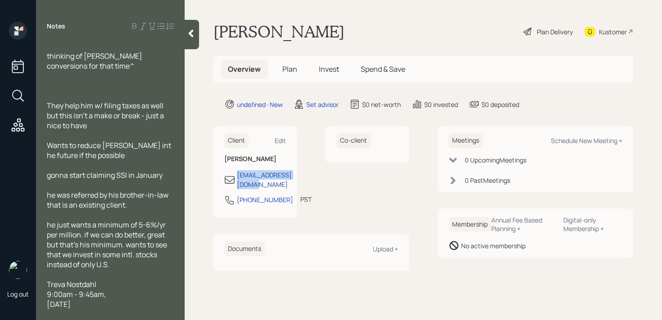
click at [286, 186] on div "[EMAIL_ADDRESS][DOMAIN_NAME]" at bounding box center [255, 179] width 62 height 19
copy div "[EMAIL_ADDRESS][DOMAIN_NAME]"
drag, startPoint x: 144, startPoint y: 304, endPoint x: 40, endPoint y: 288, distance: 105.4
click at [40, 288] on div "Age: [DEMOGRAPHIC_DATA] (68 in January) Just got laid off Married & wife is 63 …" at bounding box center [110, 174] width 149 height 267
copy div "[PERSON_NAME] 9:00am - 9:45am[DATE]"
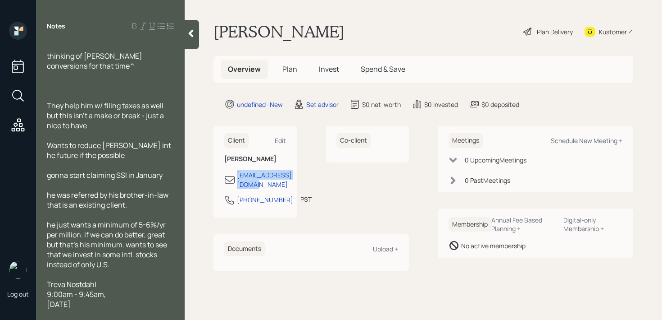
click at [112, 298] on div "9:00am - 9:45am," at bounding box center [110, 294] width 127 height 10
drag, startPoint x: 147, startPoint y: 306, endPoint x: 46, endPoint y: 285, distance: 103.9
click at [46, 285] on div "Age: [DEMOGRAPHIC_DATA] (68 in January) Just got laid off Married & wife is 63 …" at bounding box center [110, 174] width 149 height 267
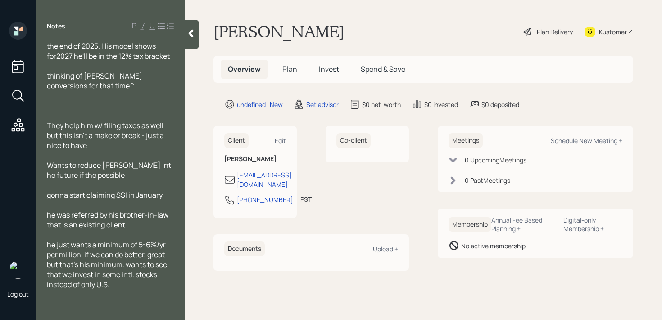
scroll to position [198, 0]
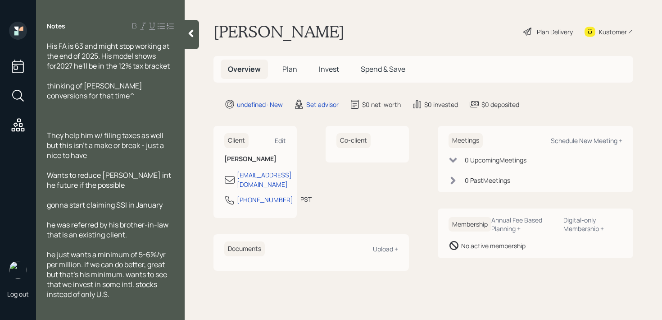
click at [137, 128] on div at bounding box center [110, 125] width 127 height 10
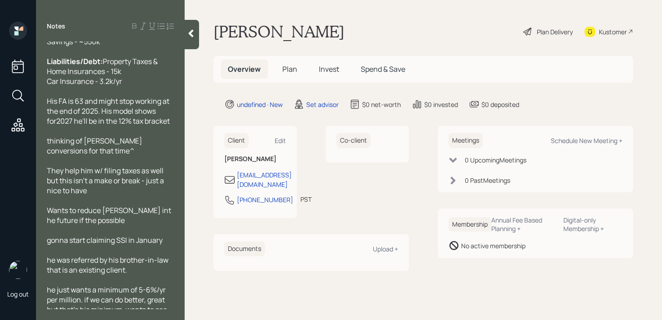
scroll to position [120, 0]
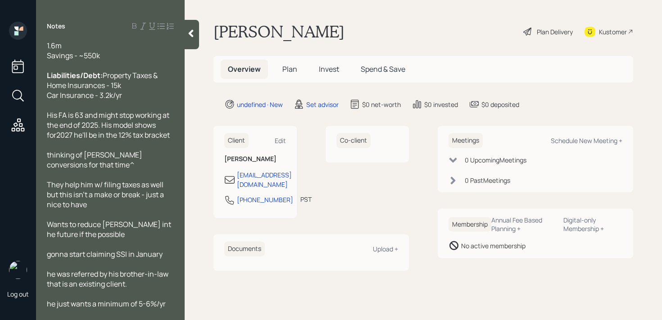
click at [68, 169] on div "thinking of [PERSON_NAME] conversions for that time^" at bounding box center [110, 160] width 127 height 20
click at [142, 164] on span "thinking of [PERSON_NAME] conversions for that time^" at bounding box center [95, 160] width 97 height 20
click at [196, 43] on div at bounding box center [192, 34] width 14 height 29
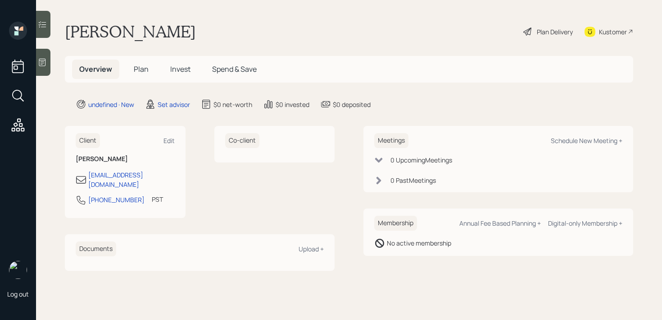
click at [302, 22] on div "Kasturiraman Gopalaswamy Plan Delivery Kustomer" at bounding box center [349, 32] width 569 height 20
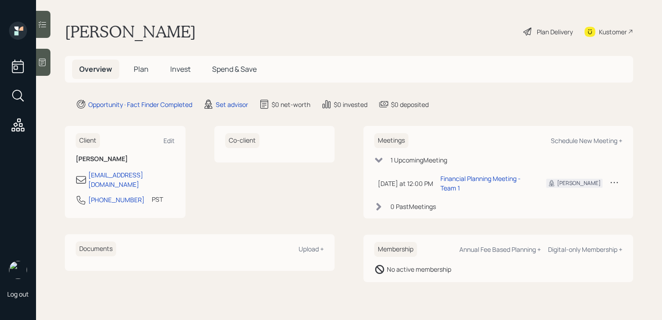
click at [40, 57] on div at bounding box center [43, 62] width 14 height 27
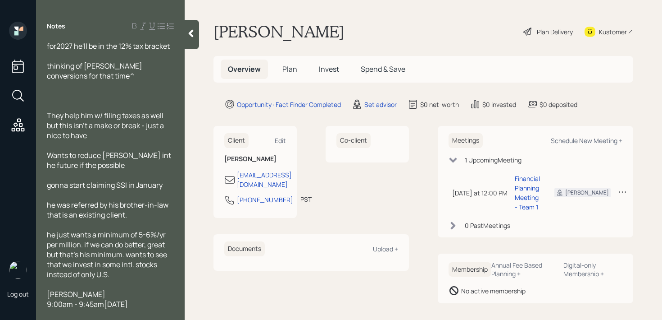
scroll to position [57, 0]
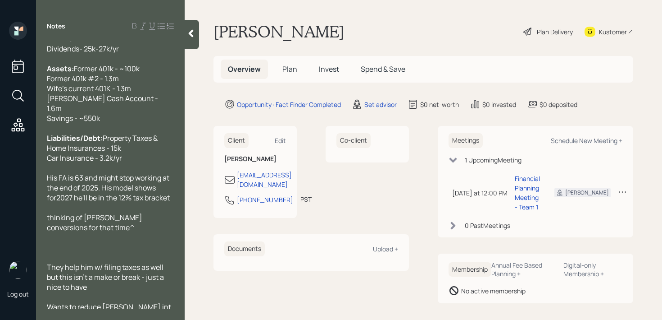
click at [98, 197] on span "His FA is 63 and might stop working at the end of 2025. His model shows for2027…" at bounding box center [109, 188] width 124 height 30
click at [56, 202] on span "His FA is 63 and might stop working at the end of 2026. His model shows for2027…" at bounding box center [109, 188] width 124 height 30
click at [116, 199] on span "His FA is 63 and might stop working at the end of 2026. His model shows for 202…" at bounding box center [109, 188] width 124 height 30
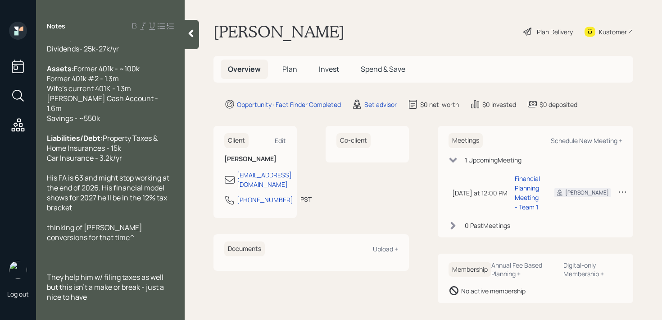
click at [132, 210] on span "His FA is 63 and might stop working at the end of 2026. His financial model sho…" at bounding box center [109, 193] width 124 height 40
click at [132, 212] on div "His FA is 63 and might stop working at the end of 2026. His financial model sho…" at bounding box center [110, 193] width 127 height 40
click at [50, 237] on span "thinking of [PERSON_NAME] conversions for that time^" at bounding box center [95, 232] width 97 height 20
drag, startPoint x: 100, startPoint y: 245, endPoint x: 41, endPoint y: 245, distance: 59.0
click at [41, 245] on div "Age: 67 (68 in January) Just got laid off Married & wife is 63 currently workin…" at bounding box center [110, 174] width 149 height 267
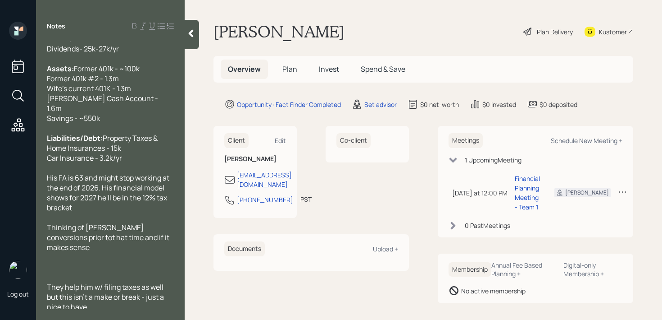
click at [170, 236] on span "Thinking of Roth conversions prior tot hat time and if it makes sense" at bounding box center [109, 237] width 124 height 30
click at [50, 247] on span "Thinking of Roth conversions prior to hat time and if it makes sense" at bounding box center [108, 237] width 123 height 30
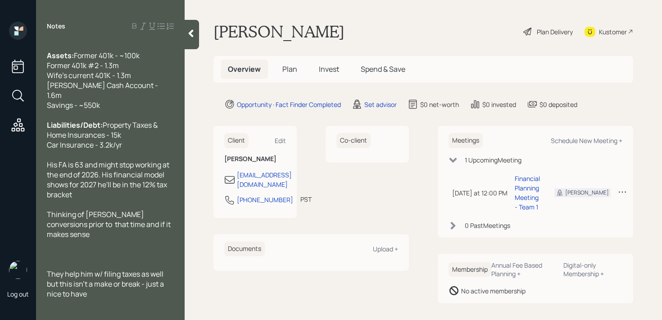
scroll to position [73, 0]
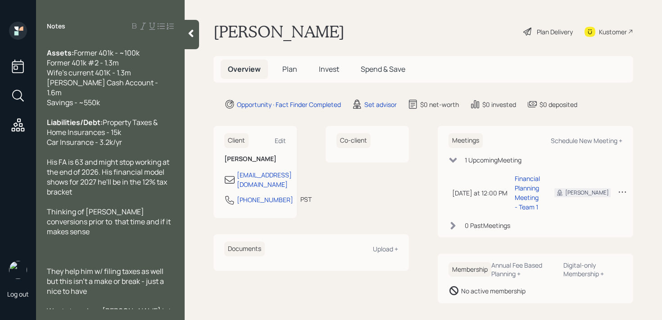
click at [84, 262] on div at bounding box center [110, 261] width 127 height 10
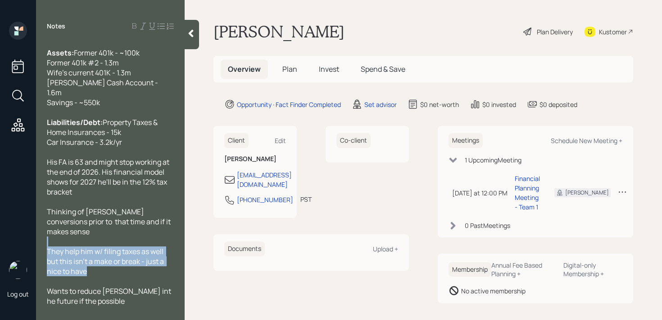
drag, startPoint x: 97, startPoint y: 271, endPoint x: 42, endPoint y: 243, distance: 61.7
click at [42, 243] on div "Age: 67 (68 in January) Just got laid off Married & wife is 63 currently workin…" at bounding box center [110, 174] width 149 height 267
copy div "They help him w/ filing taxes as well but this isn't a make or break - just a n…"
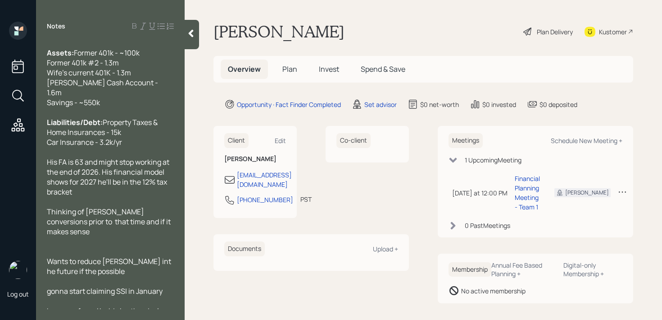
click at [84, 196] on div "His FA is 63 and might stop working at the end of 2026. His financial model sho…" at bounding box center [110, 177] width 127 height 40
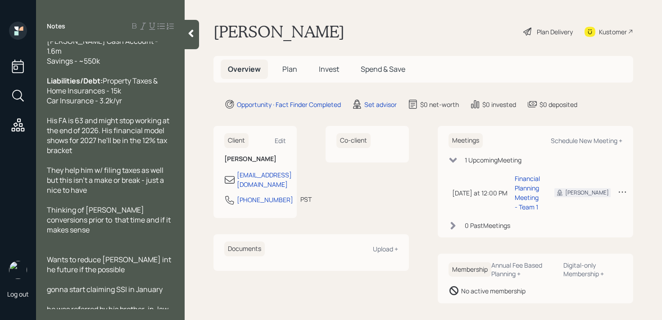
scroll to position [123, 0]
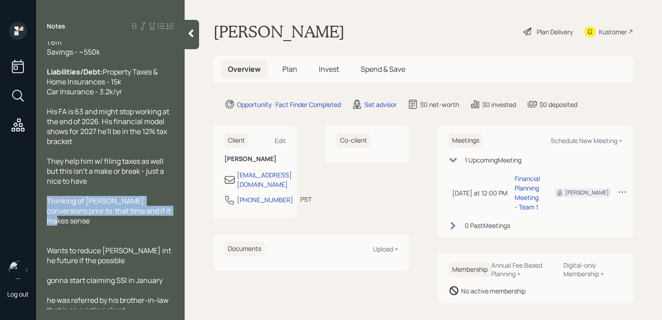
drag, startPoint x: 157, startPoint y: 217, endPoint x: 27, endPoint y: 209, distance: 131.0
click at [27, 209] on div "Log out Notes Age: 67 (68 in January) Just got laid off Married & wife is 63 cu…" at bounding box center [331, 160] width 662 height 320
copy span "Thinking of Roth conversions prior to that time and if it makes sense"
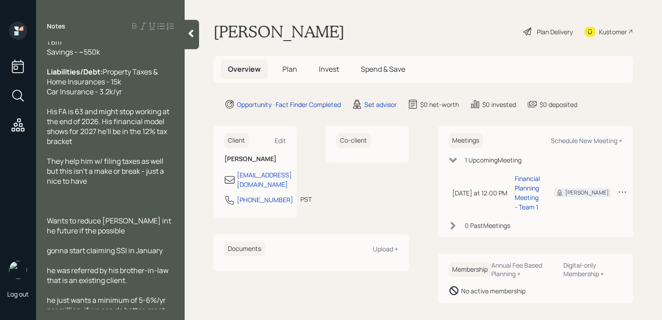
click at [84, 146] on div "His FA is 63 and might stop working at the end of 2026. His financial model sho…" at bounding box center [110, 126] width 127 height 40
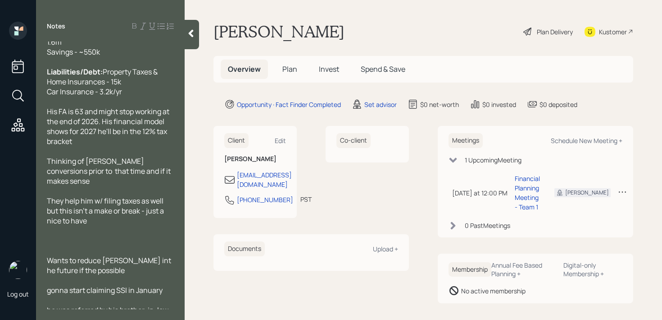
click at [88, 248] on div at bounding box center [110, 250] width 127 height 10
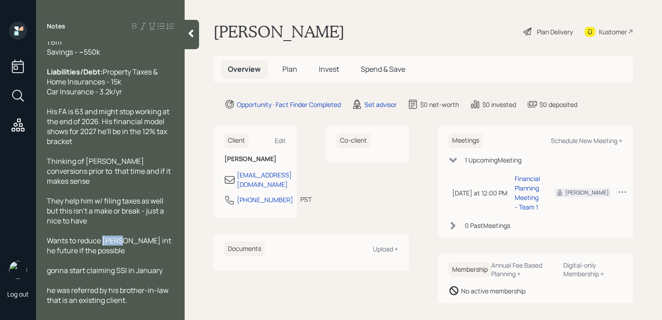
drag, startPoint x: 119, startPoint y: 241, endPoint x: 104, endPoint y: 241, distance: 14.9
click at [104, 241] on span "Wants to reduce [PERSON_NAME] int he future if the possible" at bounding box center [110, 245] width 126 height 20
click at [133, 240] on span "Wants to reduce IRMA int he future if the possible" at bounding box center [110, 245] width 126 height 20
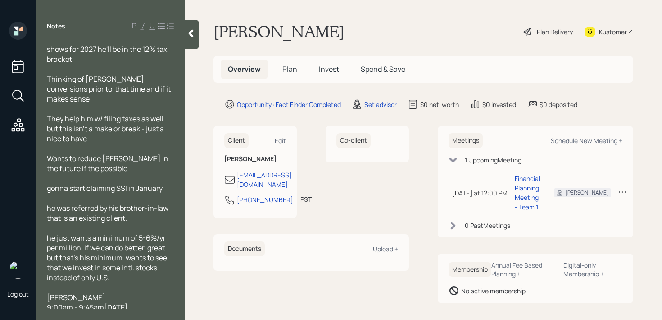
scroll to position [206, 0]
drag, startPoint x: 168, startPoint y: 190, endPoint x: 20, endPoint y: 190, distance: 148.3
click at [20, 190] on div "Log out Notes Age: 67 (68 in January) Just got laid off Married & wife is 63 cu…" at bounding box center [331, 160] width 662 height 320
copy span "gonna start claiming SSI in January"
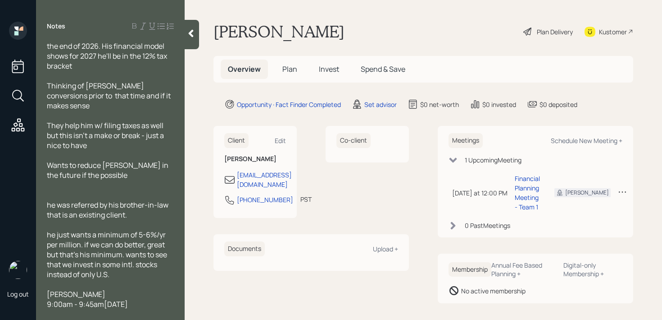
scroll to position [198, 0]
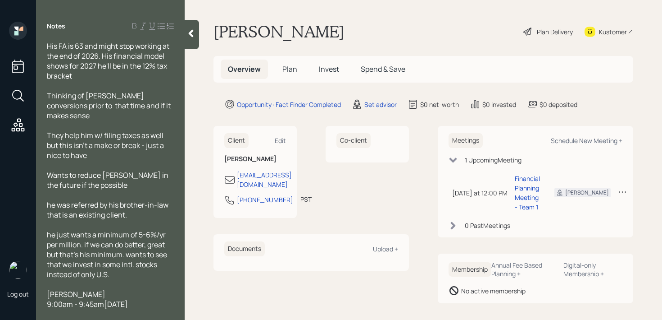
drag, startPoint x: 147, startPoint y: 304, endPoint x: 39, endPoint y: 284, distance: 110.0
click at [39, 284] on div "Age: 67 (68 in January) Just got laid off Married & wife is 63 currently workin…" at bounding box center [110, 174] width 149 height 267
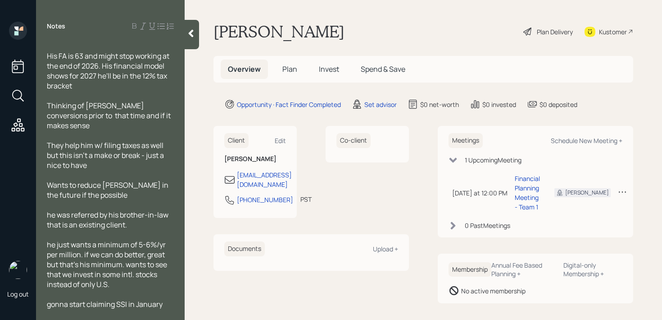
scroll to position [178, 0]
click at [52, 303] on span "gonna start claiming SSI in January" at bounding box center [105, 304] width 116 height 10
click at [116, 304] on span "Gonna start claiming SSI in January" at bounding box center [105, 304] width 117 height 10
click at [53, 243] on span "he just wants a minimum of 5-6%/yr per million. if we can do better, great but …" at bounding box center [108, 265] width 122 height 50
click at [69, 241] on span "He just wants a minimum of 5-6%/yr per million. if we can do better, great but …" at bounding box center [108, 265] width 122 height 50
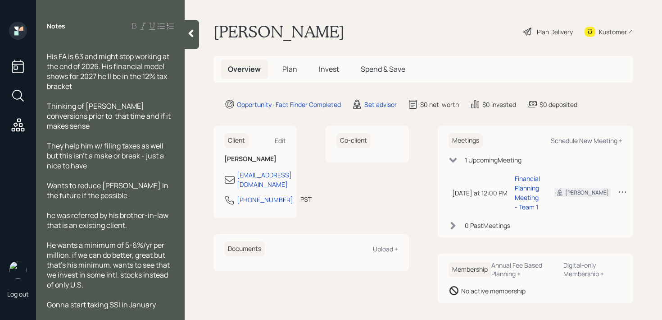
click at [115, 266] on span "He wants a minimum of 5-6%/yr per million. if we can do better, great but that'…" at bounding box center [109, 265] width 124 height 50
click at [125, 282] on div "He wants a minimum of 5-6%/yr per million. if we can do better, great but that'…" at bounding box center [110, 265] width 127 height 50
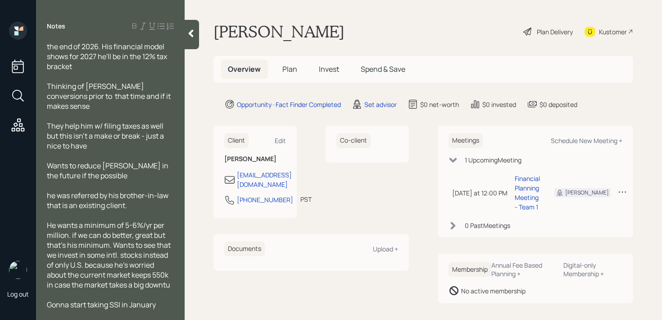
scroll to position [206, 0]
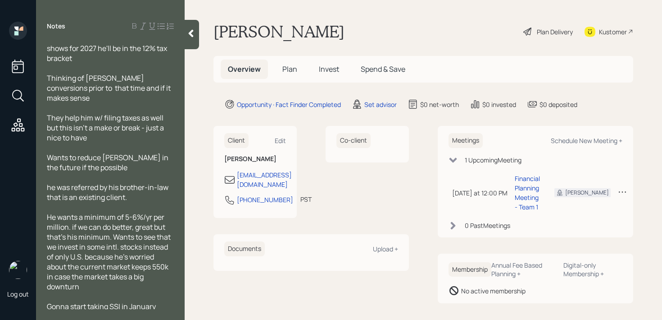
click at [171, 265] on div "He wants a minimum of 5-6%/yr per million. if we can do better, great but that'…" at bounding box center [110, 251] width 127 height 79
click at [103, 289] on div "He wants a minimum of 5-6%/yr per million. if we can do better, great but that'…" at bounding box center [110, 251] width 127 height 79
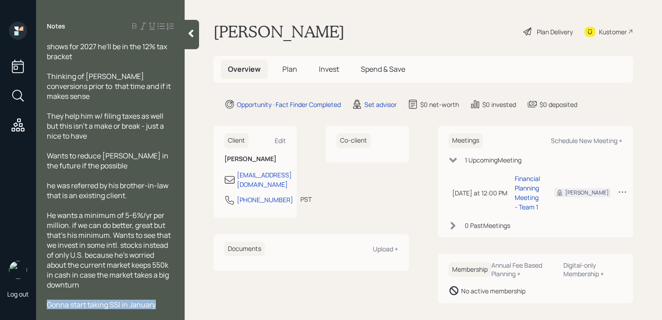
drag, startPoint x: 158, startPoint y: 302, endPoint x: 0, endPoint y: 302, distance: 158.2
click at [0, 302] on div "Log out Notes Age: 67 (68 in January) Just got laid off Married & wife is 63 cu…" at bounding box center [331, 160] width 662 height 320
copy span "Gonna start taking SSI in January"
click at [143, 199] on div "he was referred by his brother-in-law that is an existing client." at bounding box center [110, 190] width 127 height 20
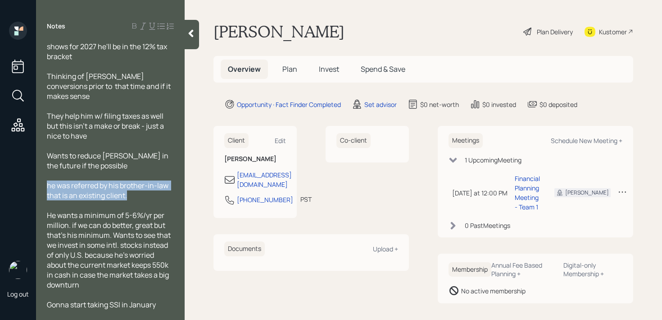
drag, startPoint x: 138, startPoint y: 198, endPoint x: 37, endPoint y: 188, distance: 101.9
click at [37, 188] on div "Age: 67 (68 in January) Just got laid off Married & wife is 63 currently workin…" at bounding box center [110, 174] width 149 height 267
copy span "he was referred by his brother-in-law that is an existing client."
click at [50, 187] on span "he was referred by his brother-in-law that is an existing client." at bounding box center [108, 190] width 123 height 20
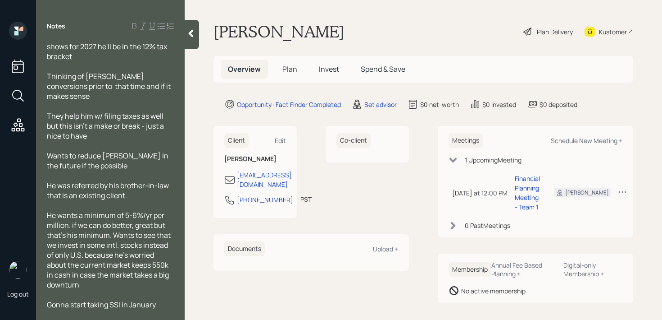
click at [160, 193] on div "He was referred by his brother-in-law that is an existing client." at bounding box center [110, 190] width 127 height 20
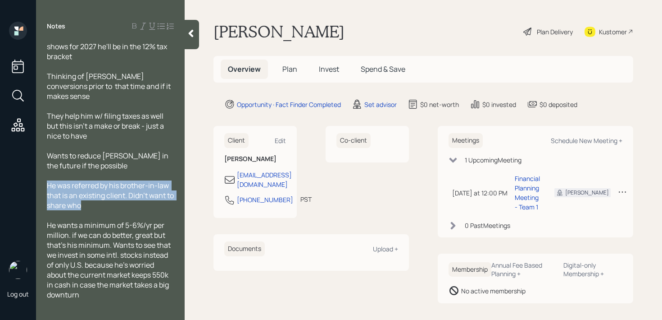
drag, startPoint x: 94, startPoint y: 201, endPoint x: 48, endPoint y: 184, distance: 49.5
click at [48, 184] on div "He was referred by his brother-in-law that is an existing client. Didn't want t…" at bounding box center [110, 195] width 127 height 30
copy span "He was referred by his brother-in-law that is an existing client. Didn't want t…"
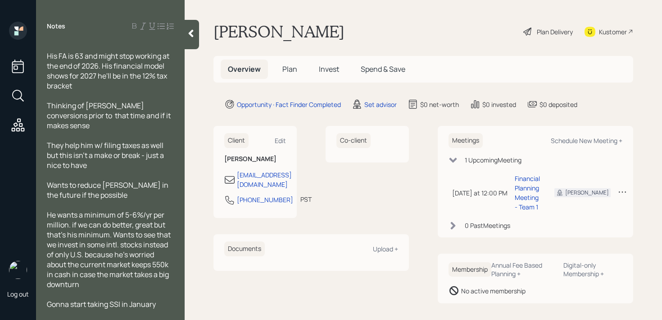
scroll to position [178, 0]
click at [159, 306] on div "Gonna start taking SSI in January" at bounding box center [110, 304] width 127 height 10
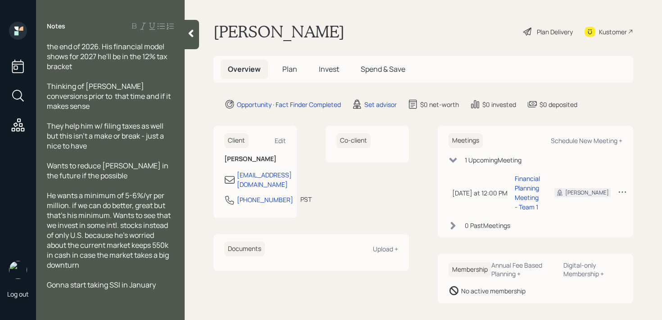
scroll to position [208, 0]
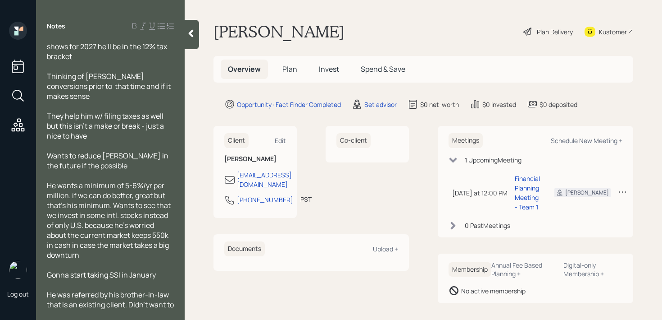
click at [164, 279] on div at bounding box center [110, 284] width 127 height 10
click at [136, 296] on span "He was referred by his brother-in-law that is an existing client. Didn't want t…" at bounding box center [111, 304] width 128 height 30
drag, startPoint x: 163, startPoint y: 272, endPoint x: 22, endPoint y: 272, distance: 140.6
click at [22, 272] on div "Log out Notes Age: 67 (68 in January) Just got laid off Married & wife is 63 cu…" at bounding box center [331, 160] width 662 height 320
copy span "Gonna start taking SSI in January"
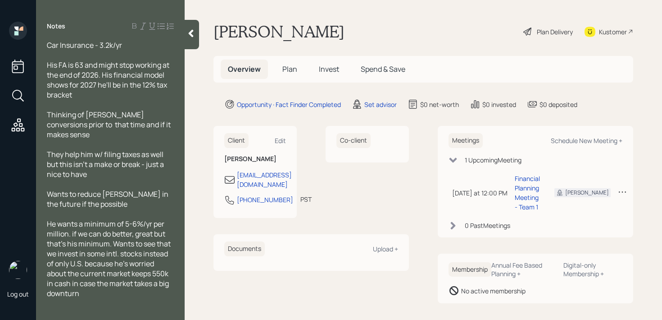
scroll to position [198, 0]
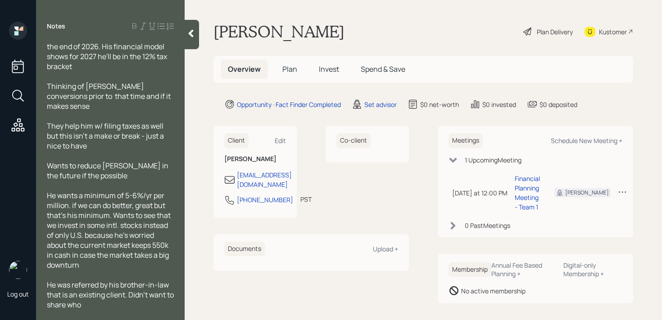
click at [125, 304] on div "He was referred by his brother-in-law that is an existing client. Didn't want t…" at bounding box center [110, 294] width 127 height 30
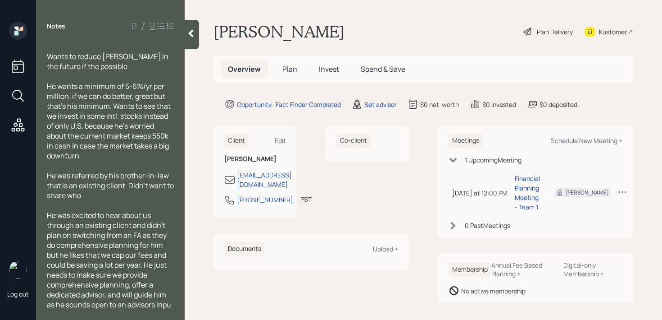
scroll to position [317, 0]
click at [89, 295] on span "He was excited to hear about us through an existing client and didn't plan on s…" at bounding box center [110, 259] width 127 height 99
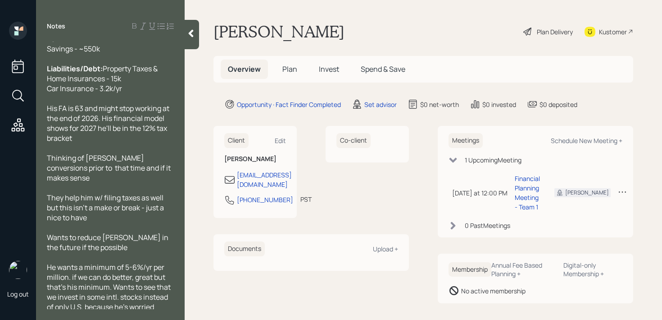
scroll to position [0, 0]
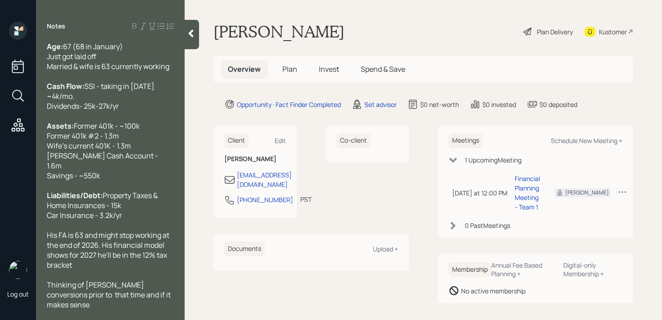
click at [192, 28] on div at bounding box center [192, 34] width 14 height 29
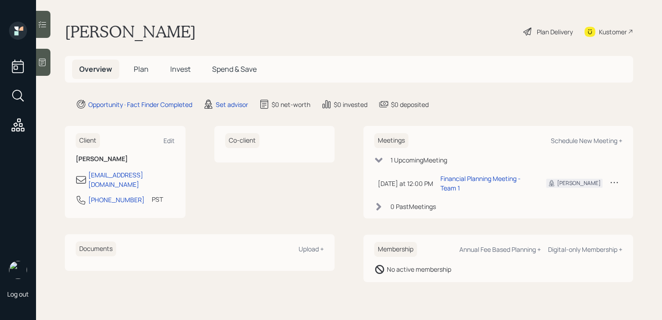
click at [337, 23] on div "Kasturiraman Gopalaswamy Plan Delivery Kustomer" at bounding box center [349, 32] width 569 height 20
